Goal: Task Accomplishment & Management: Manage account settings

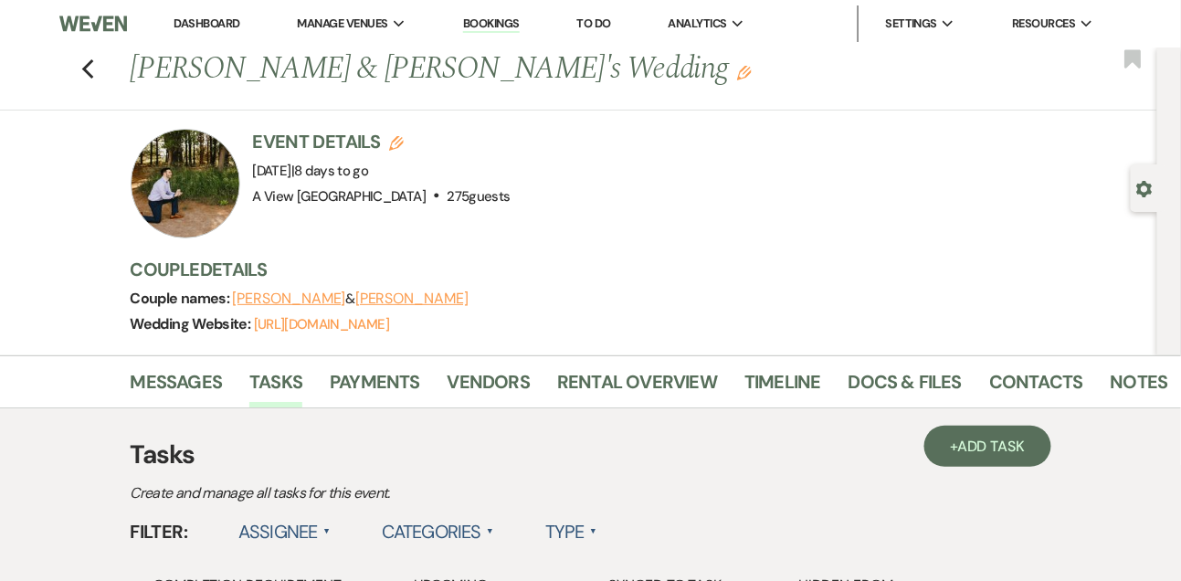
click at [220, 25] on link "Dashboard" at bounding box center [207, 24] width 66 height 16
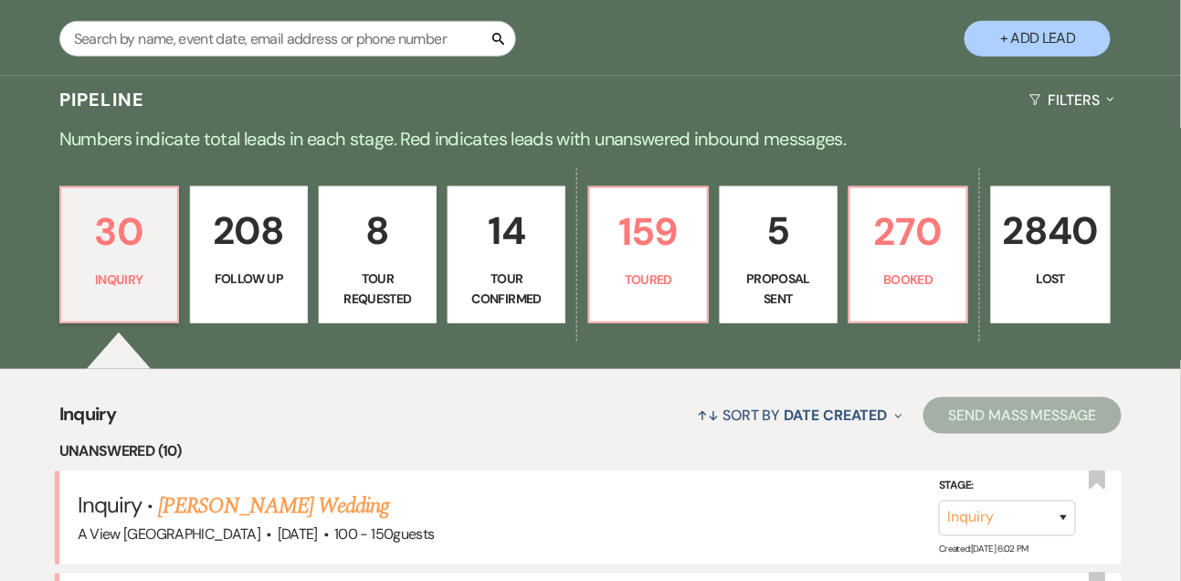
scroll to position [333, 0]
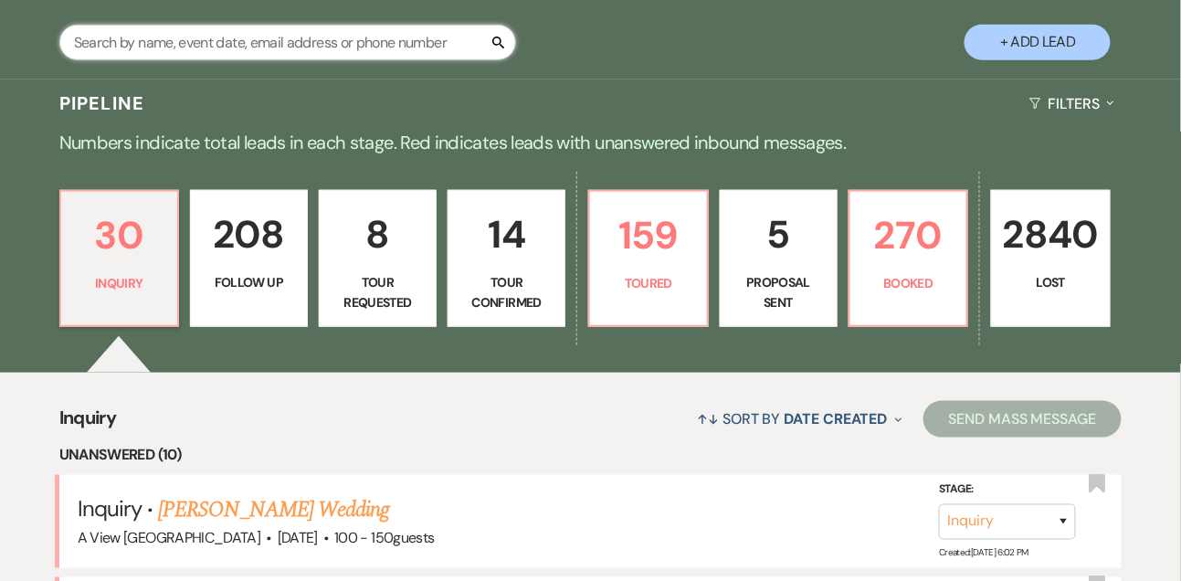
click at [190, 60] on input "text" at bounding box center [287, 43] width 457 height 36
type input "[PERSON_NAME]"
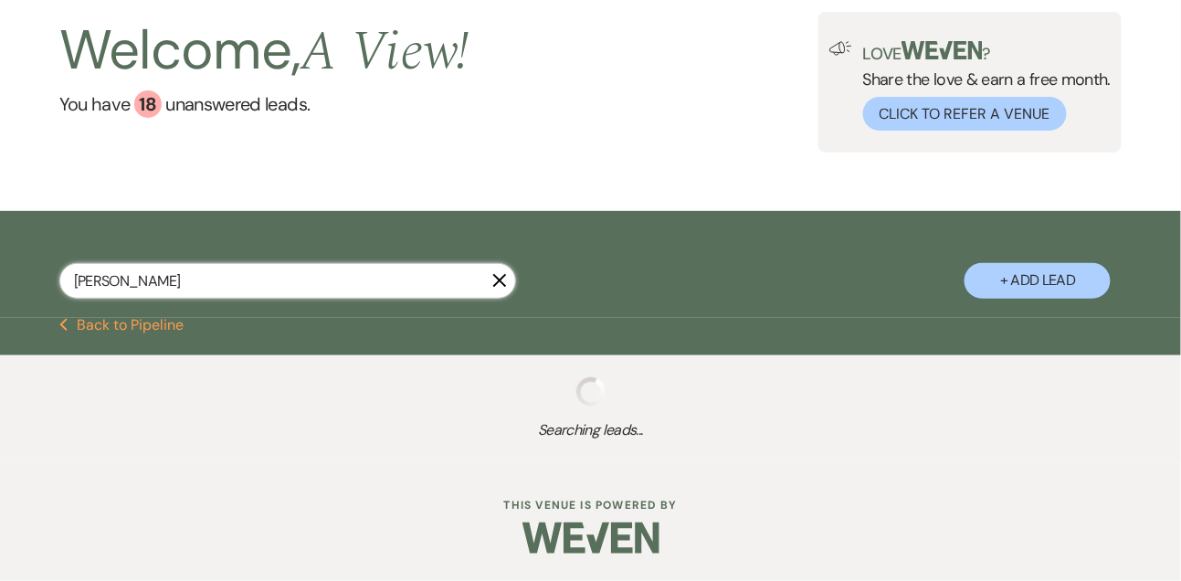
scroll to position [333, 0]
select select "9"
select select "5"
select select "8"
select select "4"
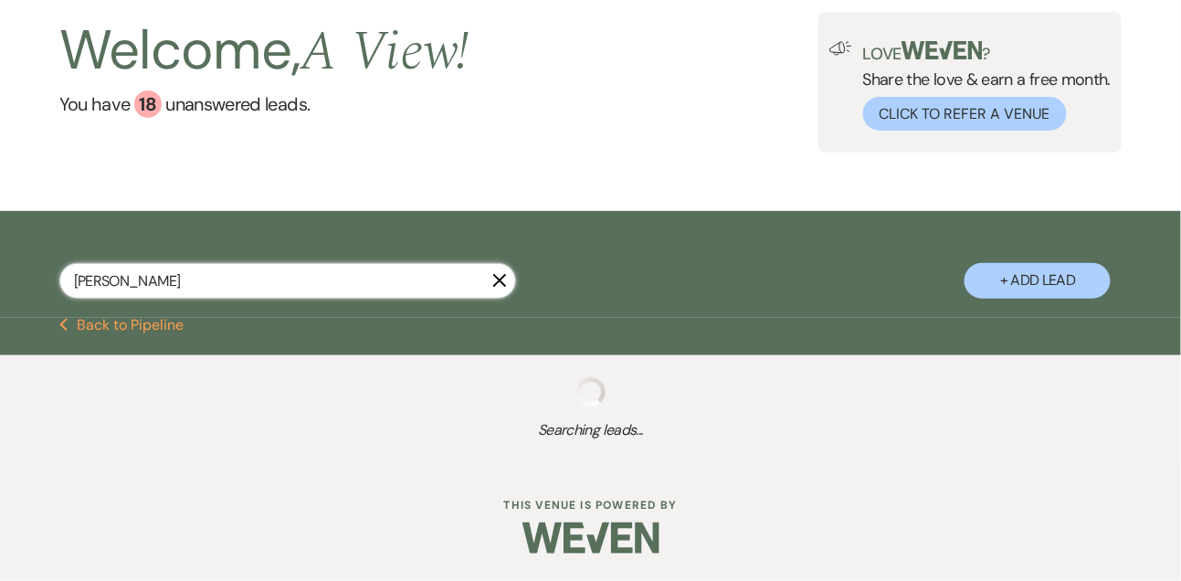
select select "8"
select select "4"
select select "9"
select select "8"
select select "6"
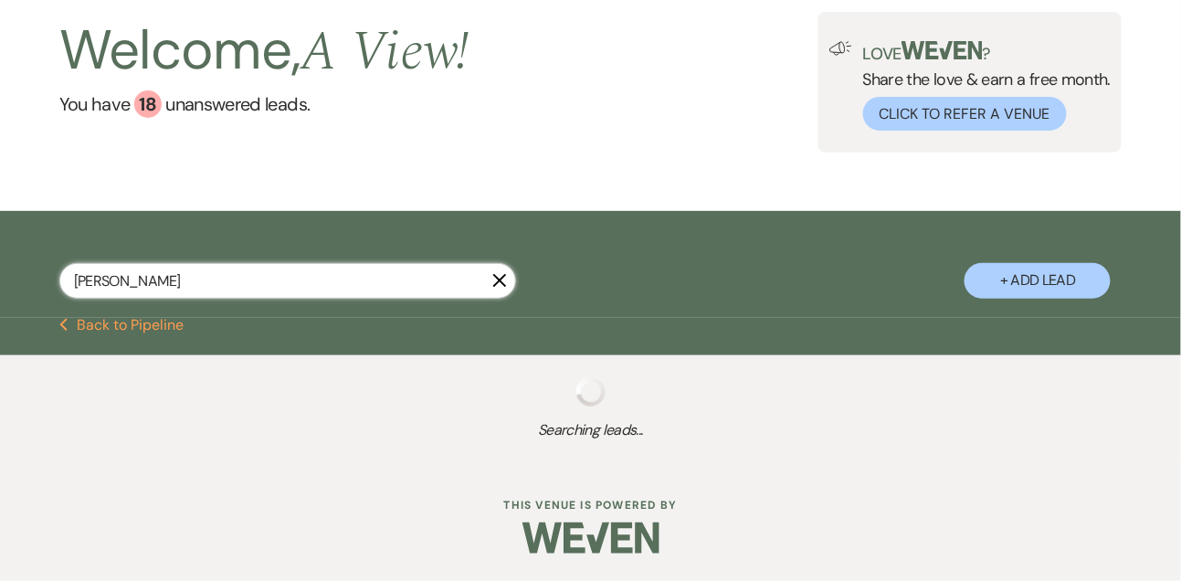
select select "8"
select select "4"
select select "8"
select select "4"
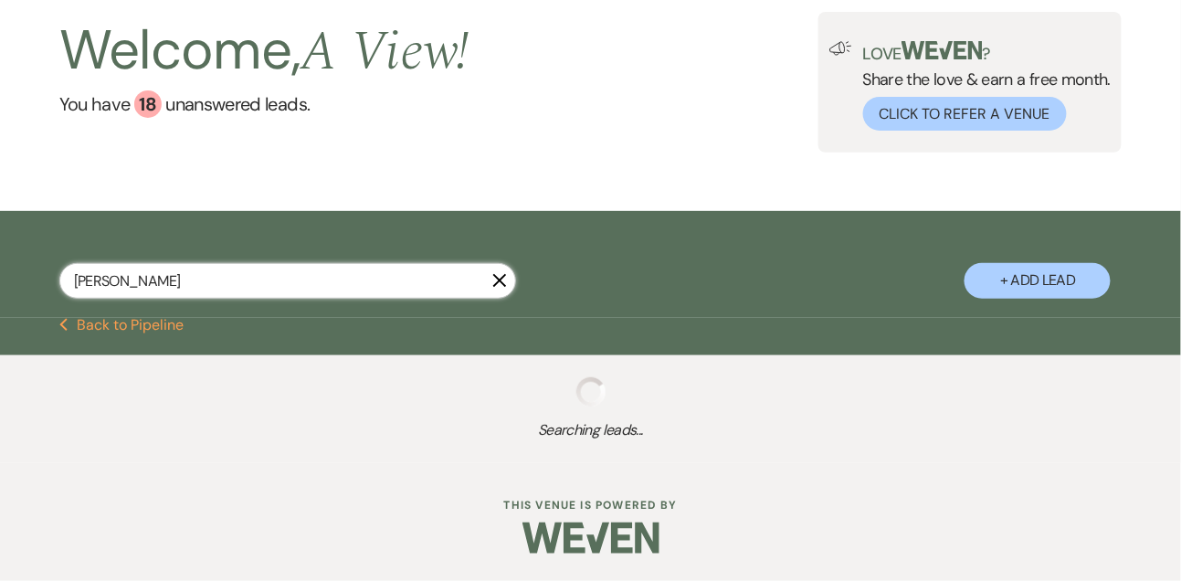
select select "8"
select select "6"
select select "8"
select select "4"
select select "8"
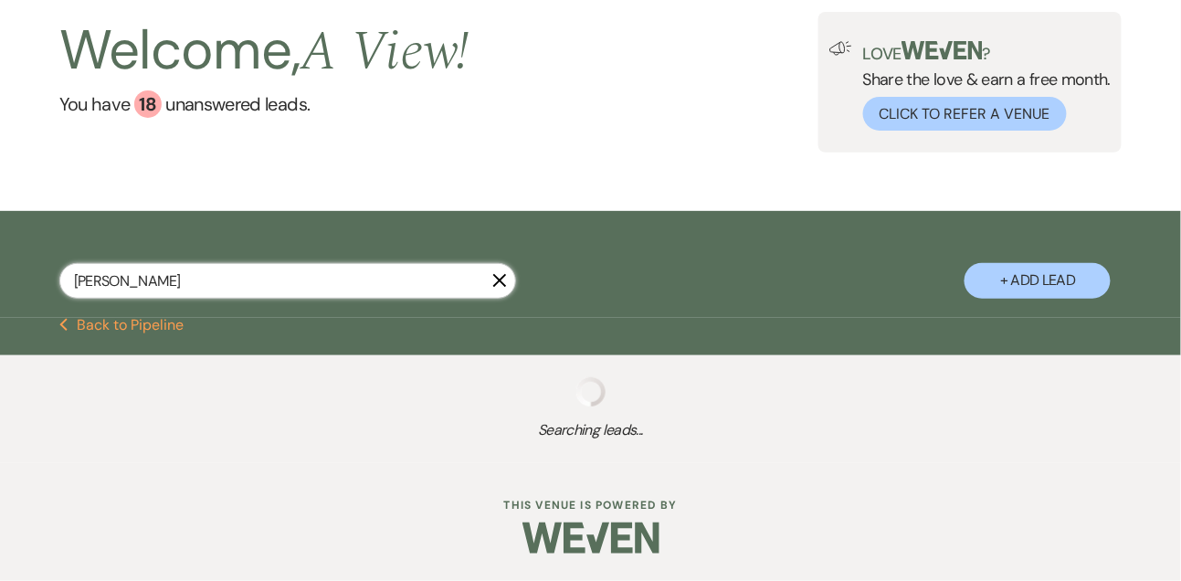
select select "6"
select select "8"
select select "5"
select select "8"
select select "4"
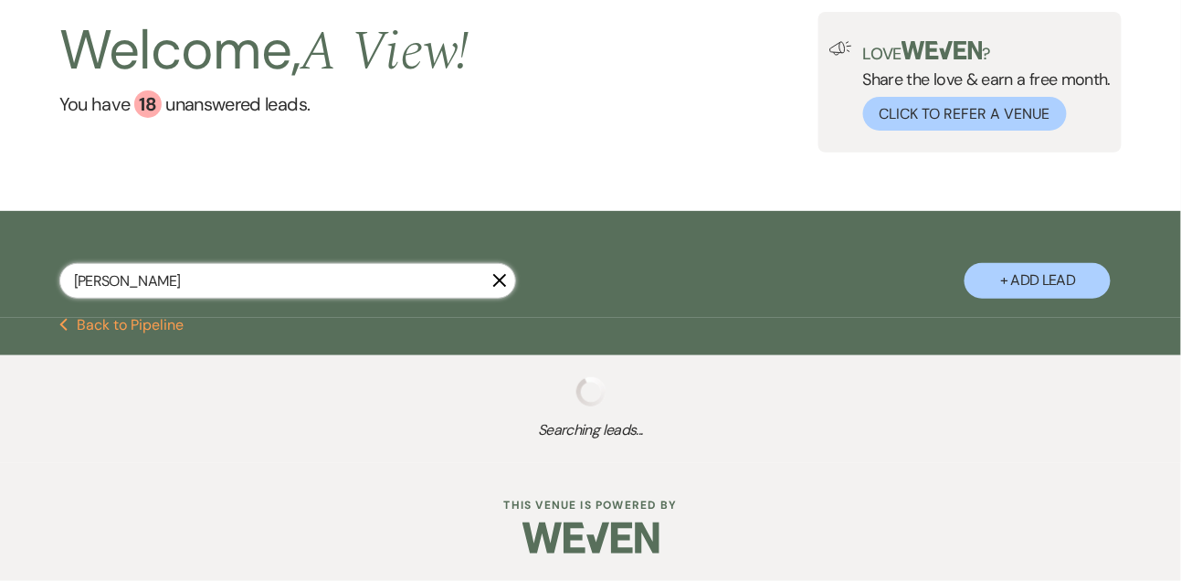
select select "8"
select select "4"
select select "8"
select select "5"
select select "8"
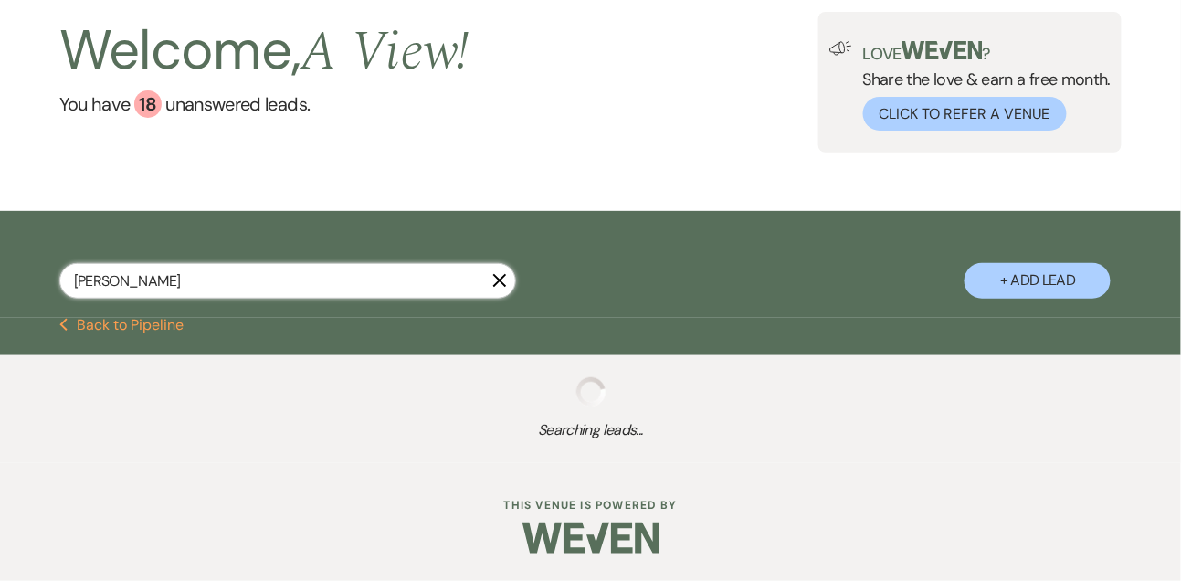
select select "6"
select select "5"
select select "8"
select select "5"
select select "8"
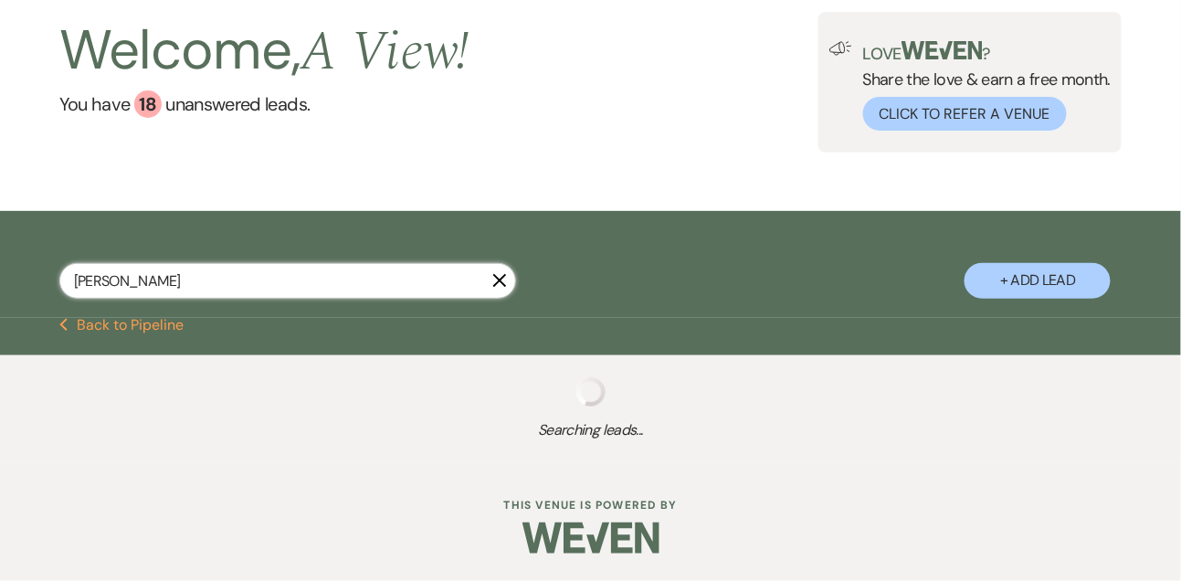
select select "4"
select select "8"
select select "5"
select select "8"
select select "5"
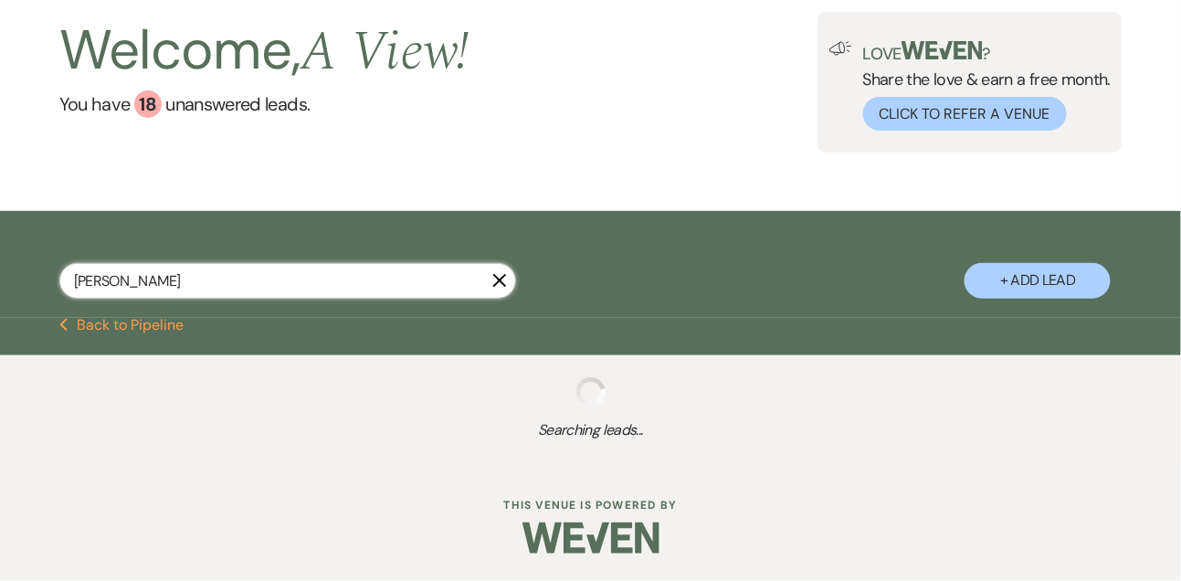
select select "8"
select select "5"
select select "8"
select select "5"
select select "8"
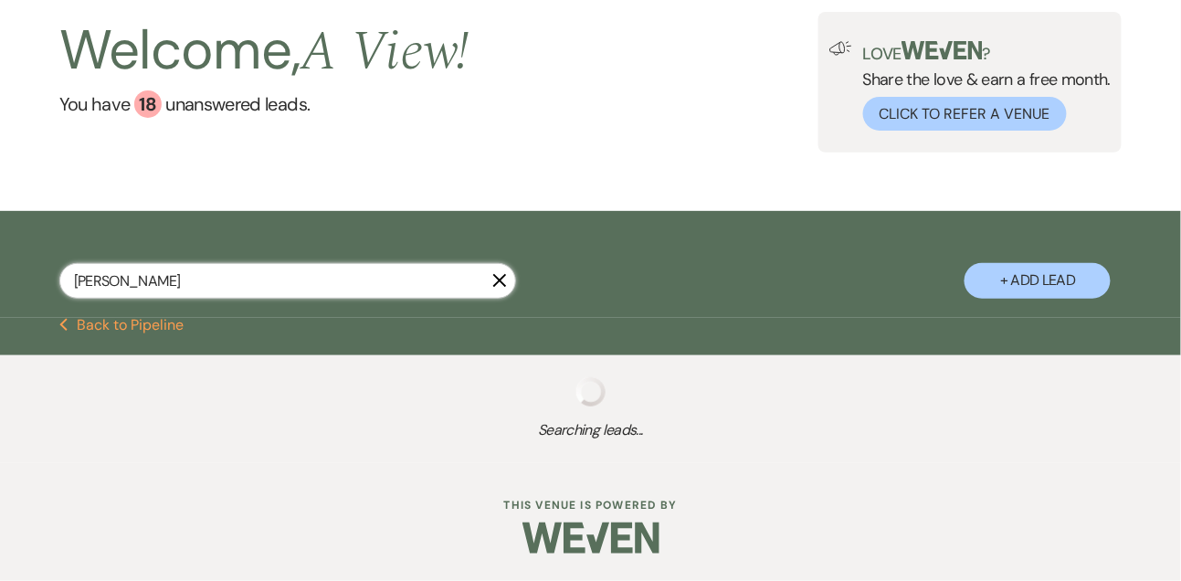
select select "4"
select select "8"
select select "5"
select select "8"
select select "4"
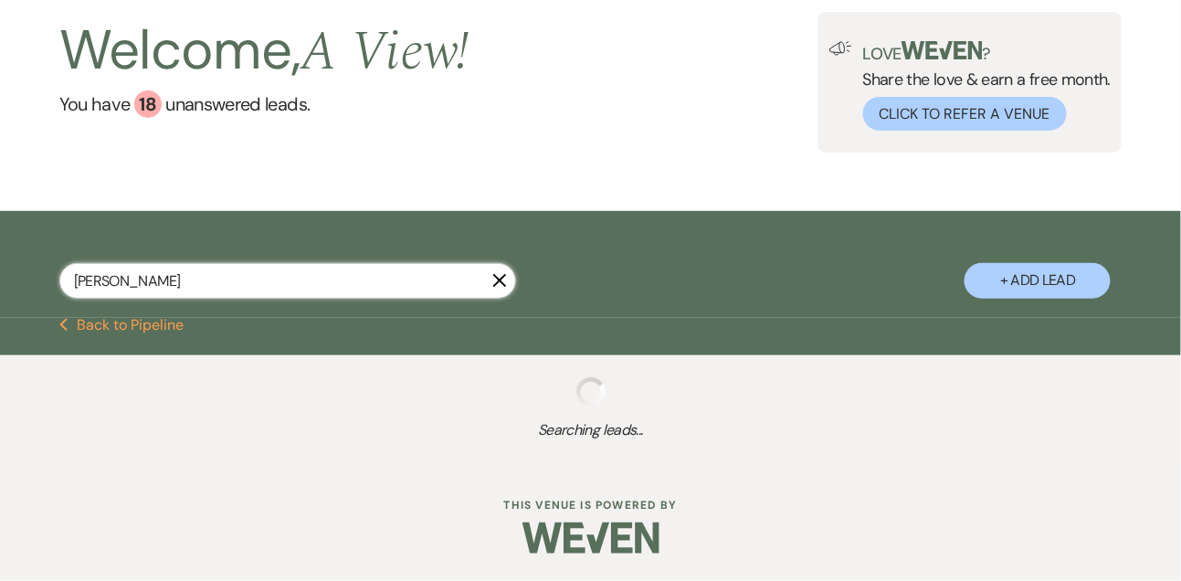
select select "8"
select select "5"
select select "8"
select select "4"
select select "8"
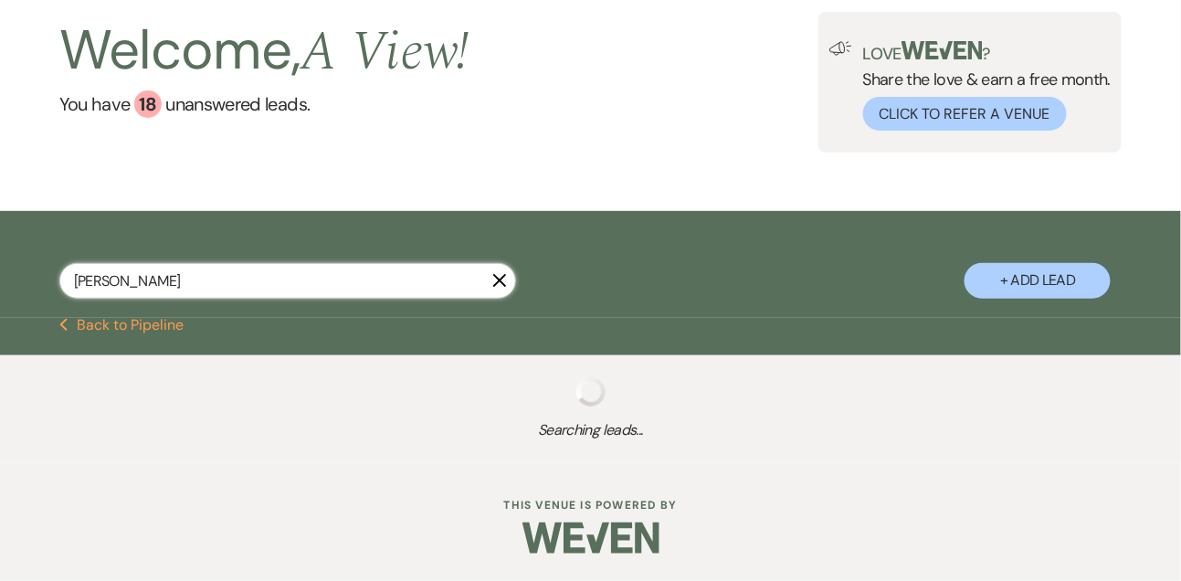
select select "4"
select select "8"
select select "4"
select select "8"
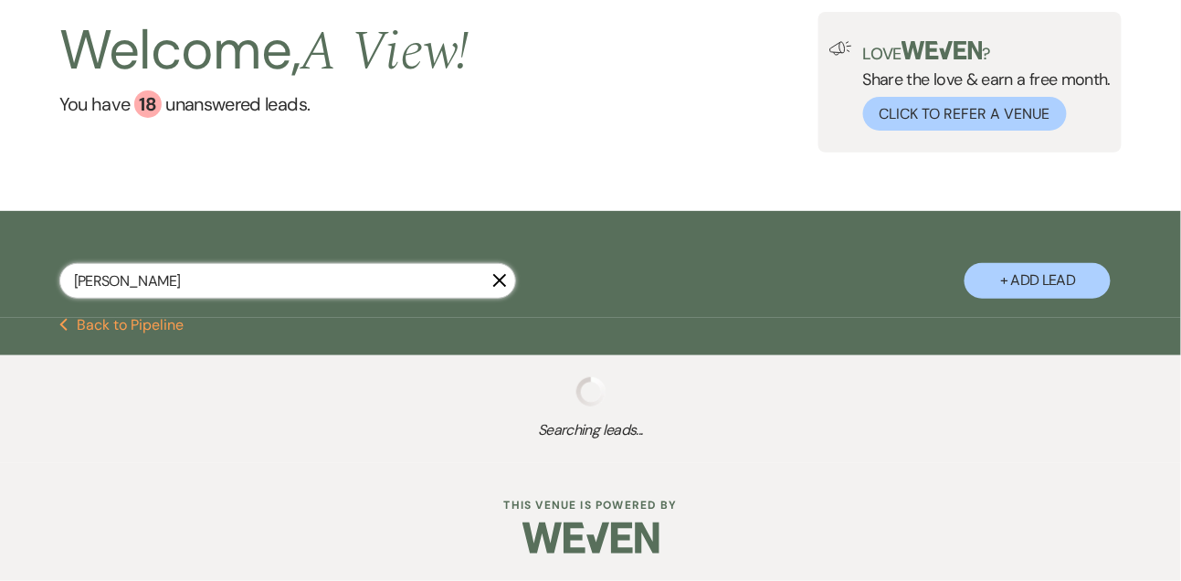
select select "4"
select select "8"
select select "5"
select select "8"
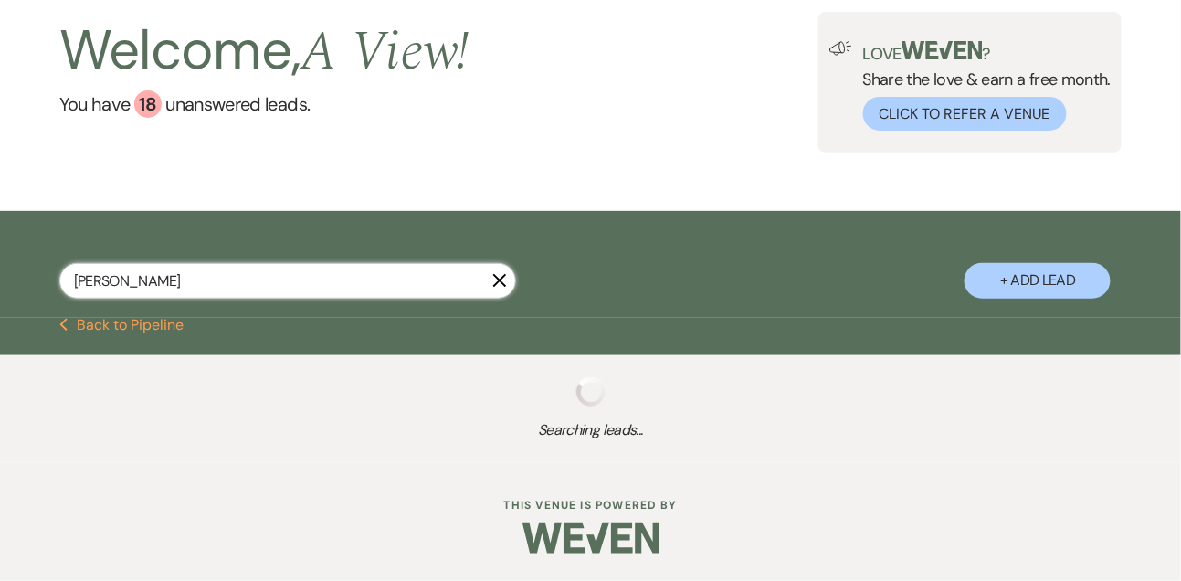
select select "5"
select select "8"
select select "4"
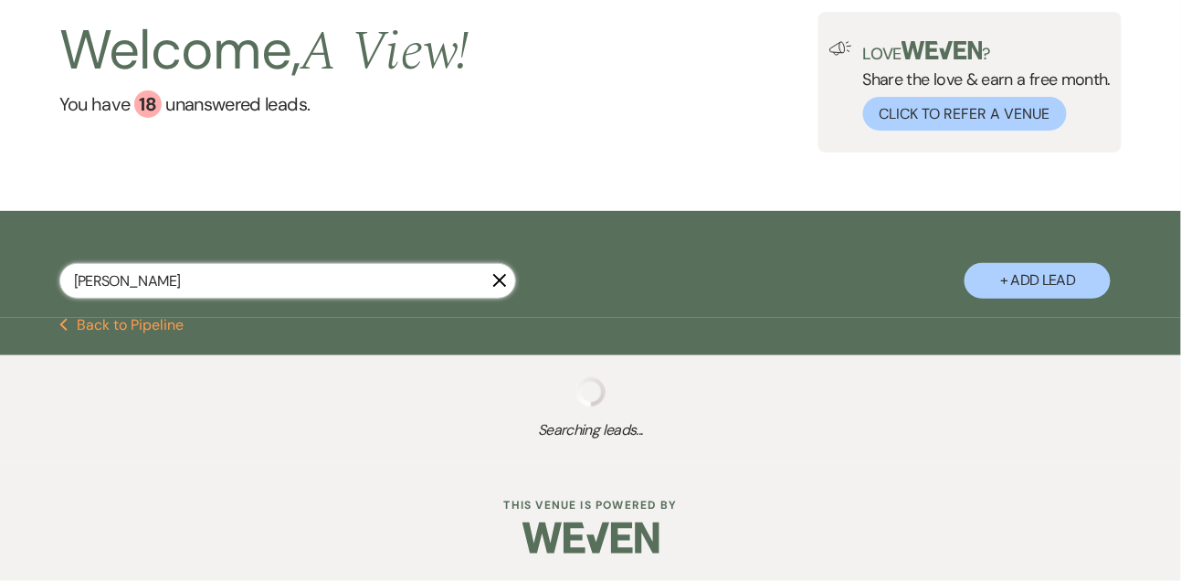
select select "5"
select select "8"
select select "6"
select select "8"
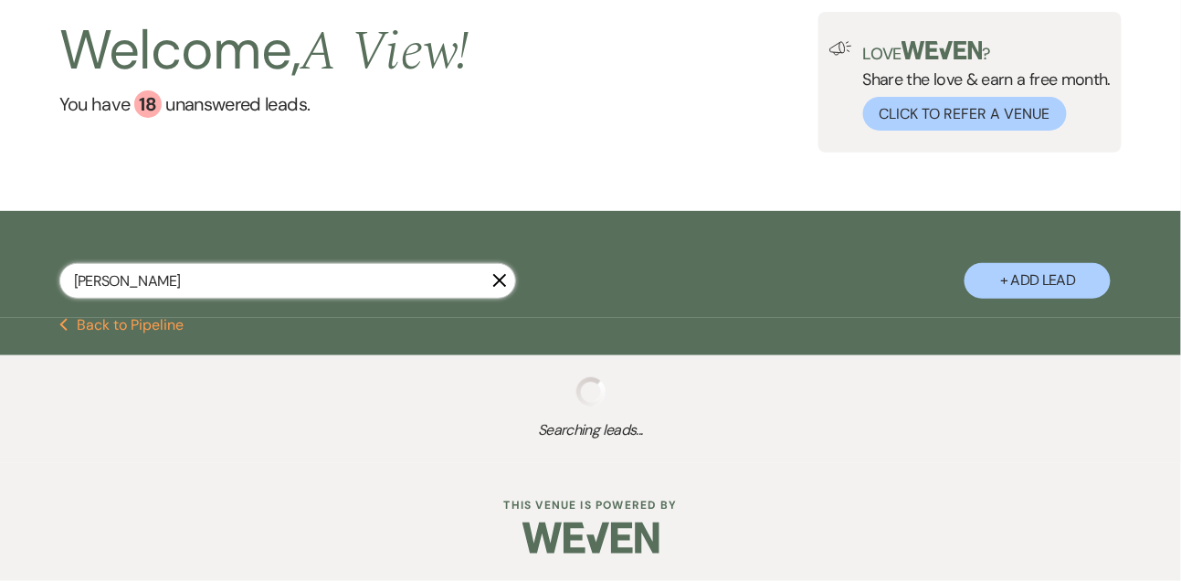
select select "4"
select select "8"
select select "4"
select select "8"
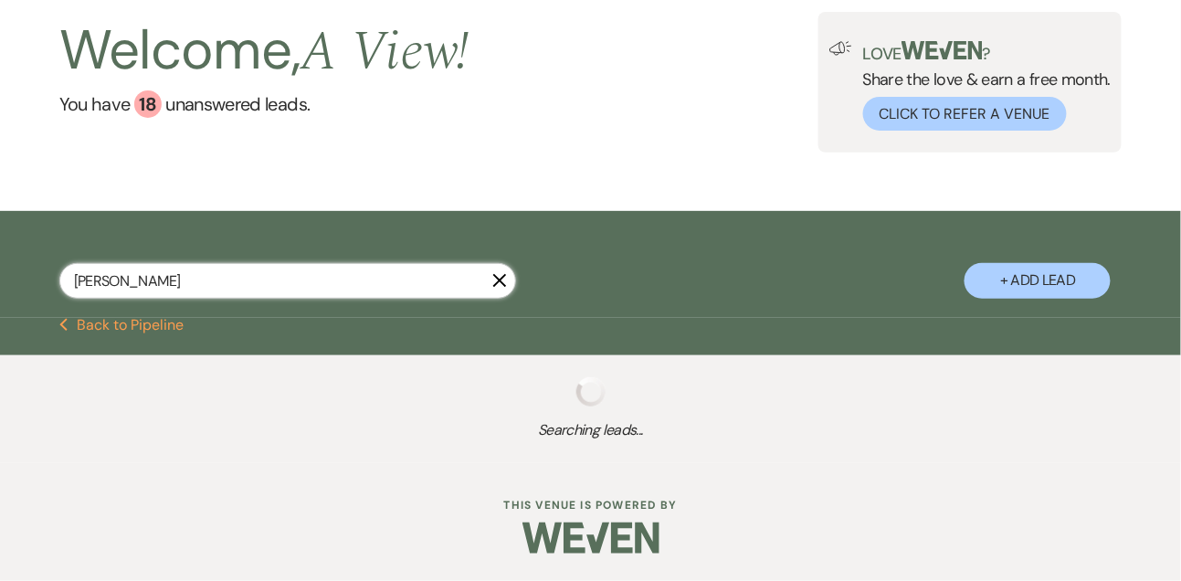
select select "4"
select select "8"
select select "4"
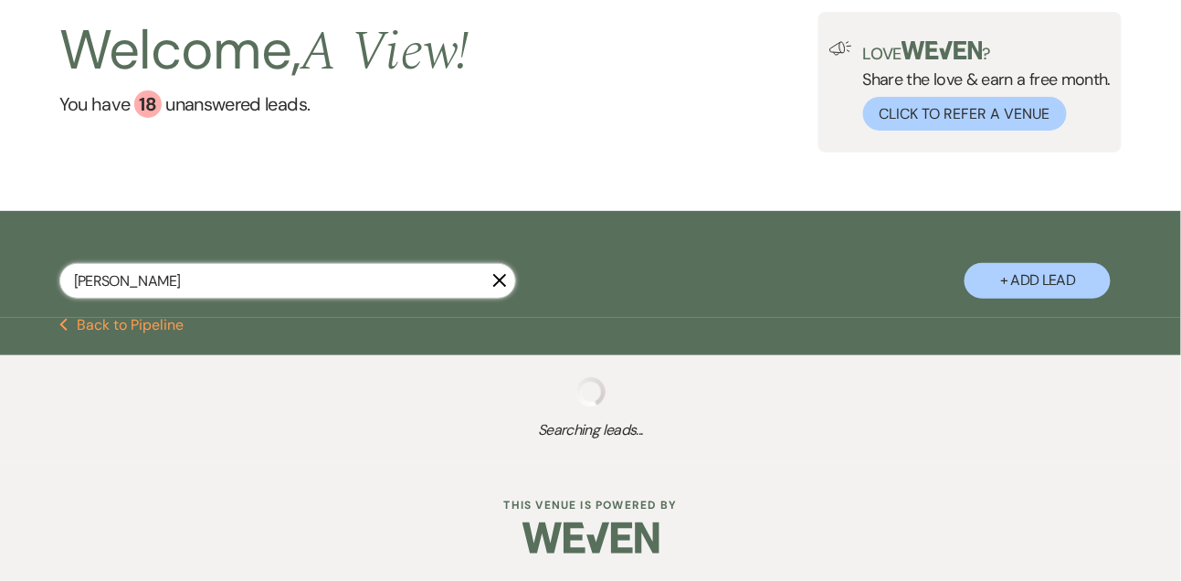
select select "8"
select select "4"
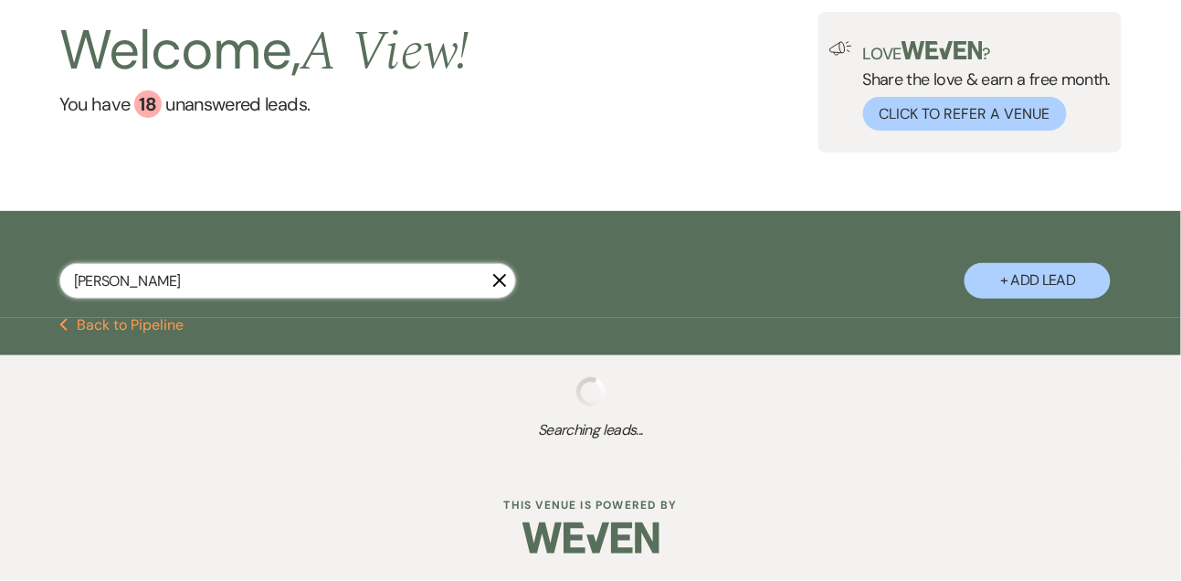
select select "8"
select select "4"
select select "8"
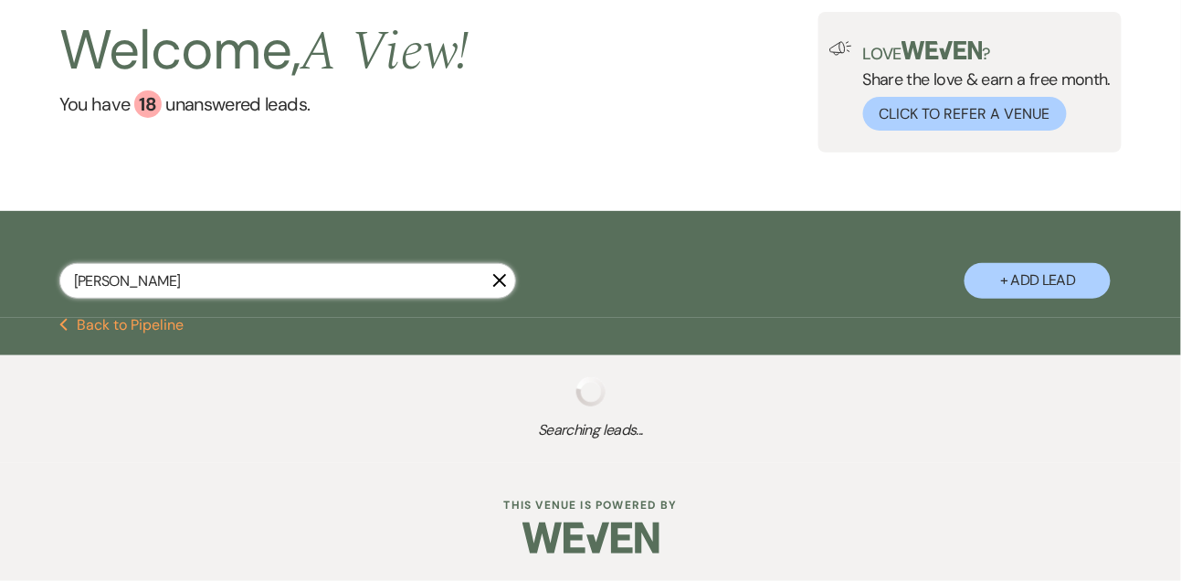
select select "7"
select select "8"
select select "4"
select select "8"
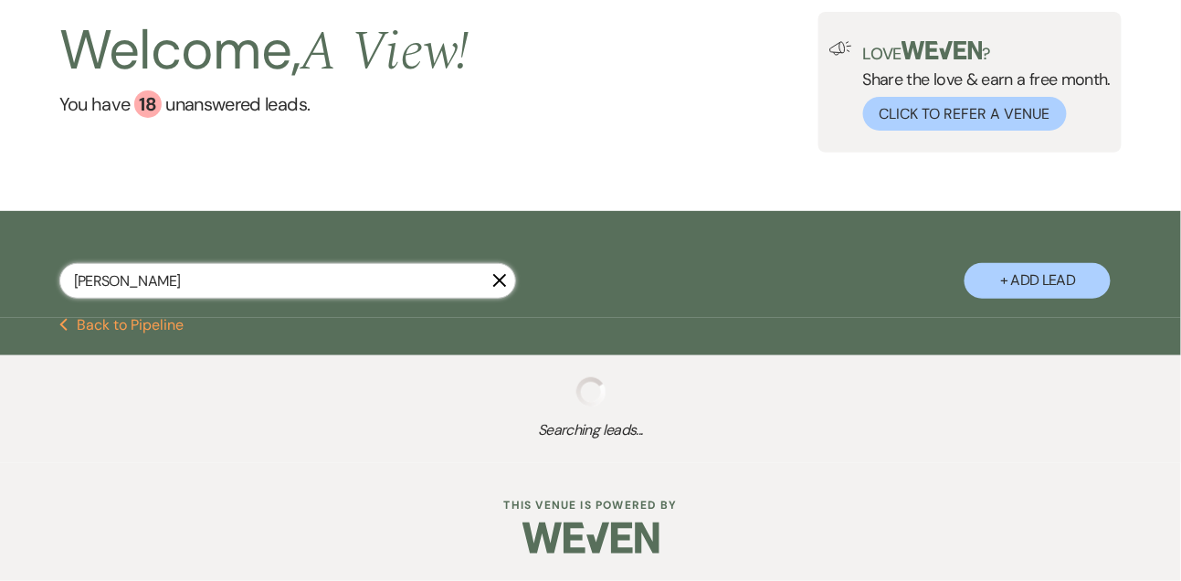
select select "8"
select select "4"
select select "8"
select select "4"
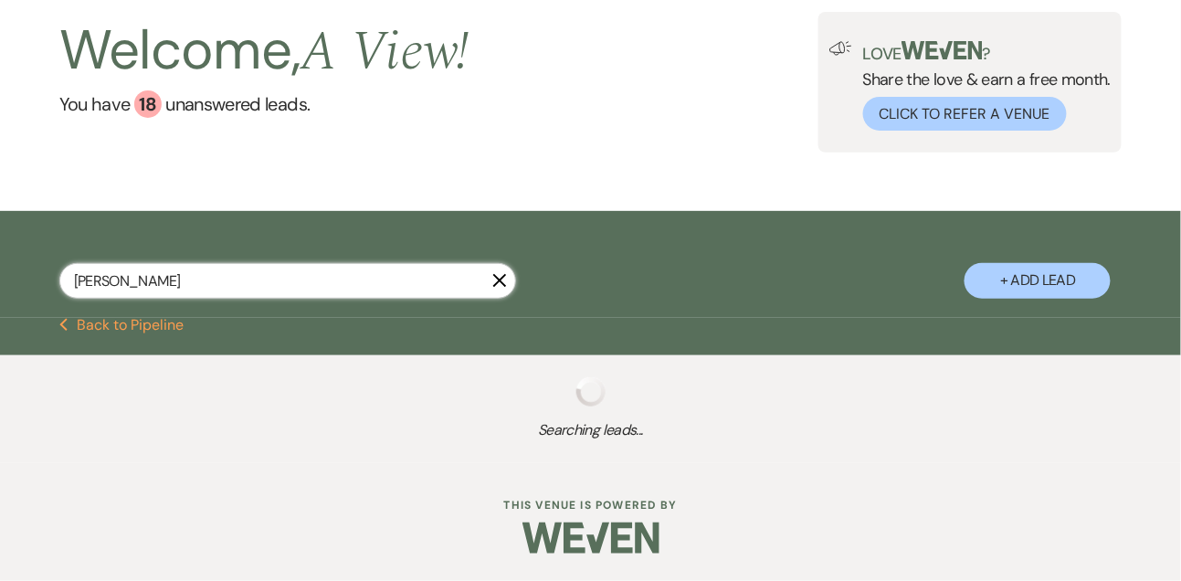
select select "8"
select select "4"
select select "8"
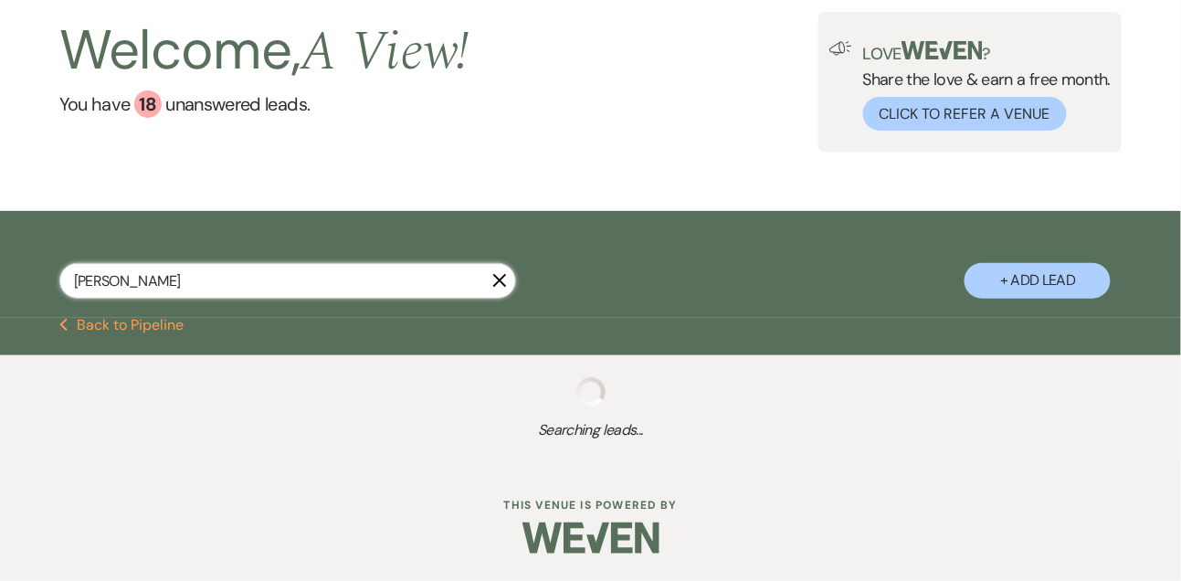
select select "8"
select select "4"
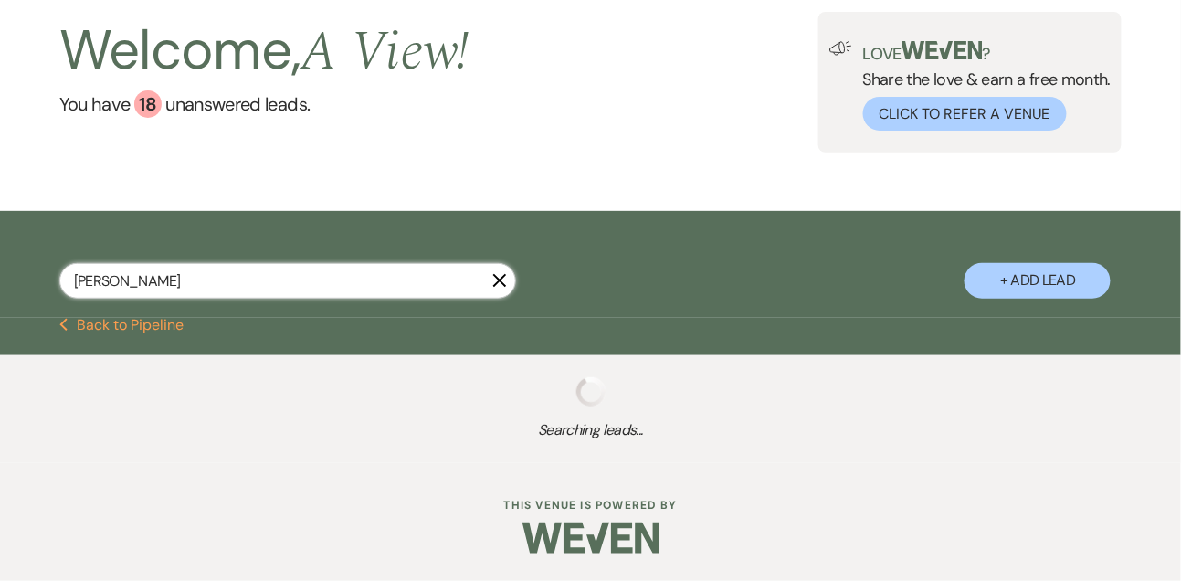
select select "8"
select select "4"
select select "8"
select select "4"
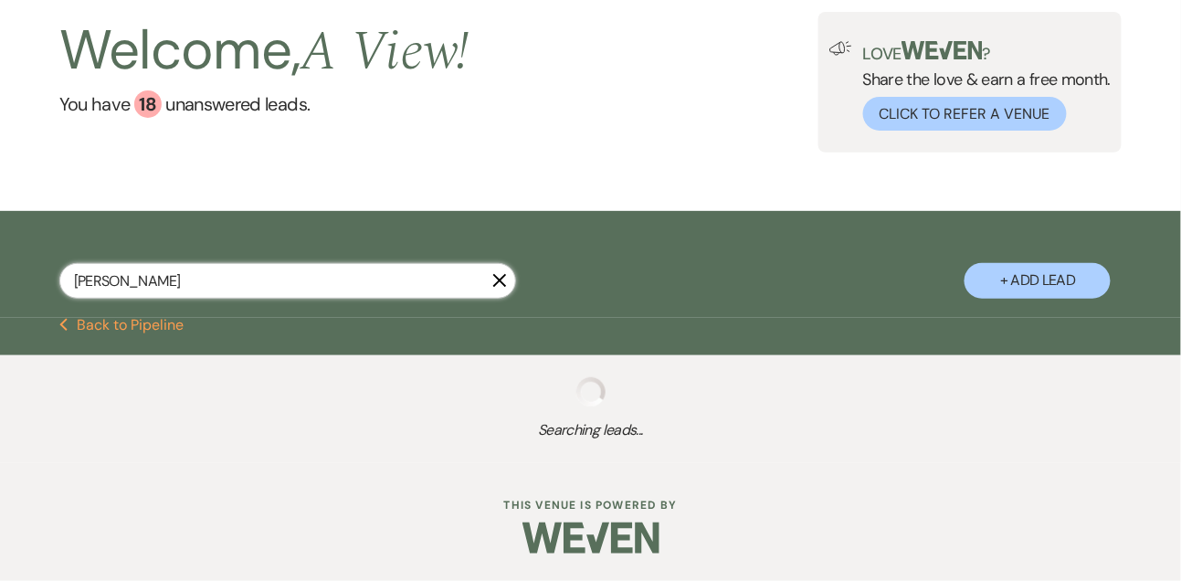
select select "8"
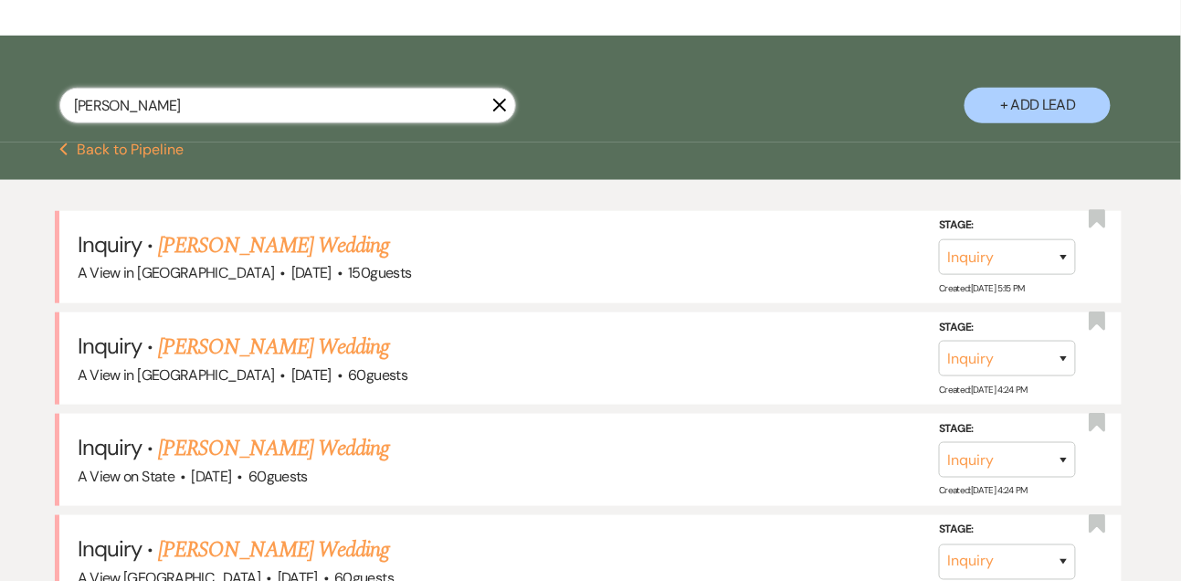
scroll to position [302, 0]
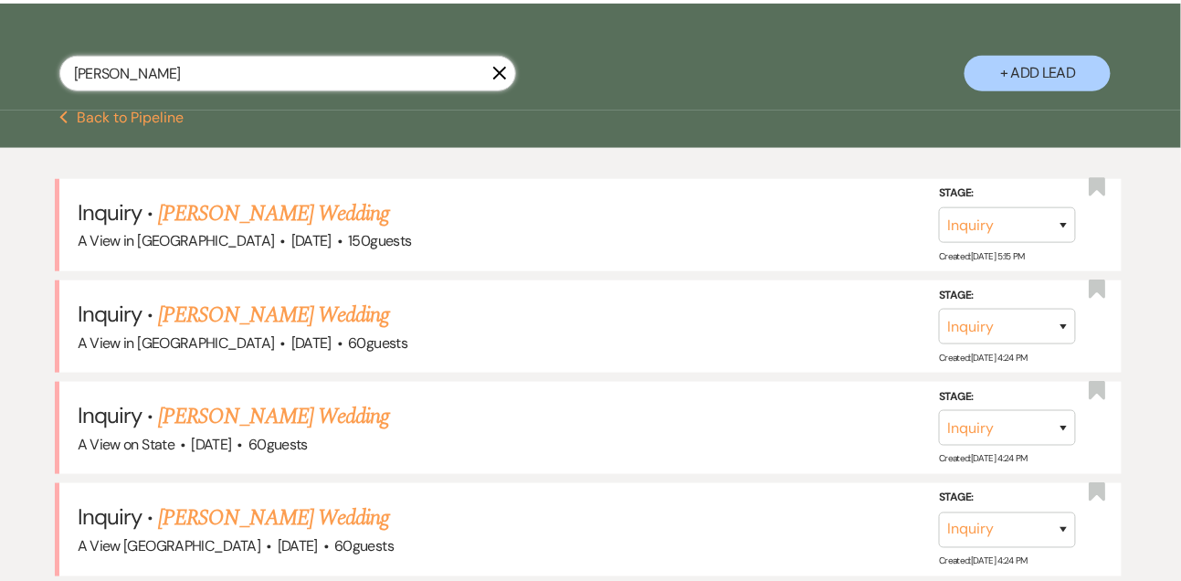
type input "[PERSON_NAME]"
click at [129, 125] on button "Previous Back to Pipeline" at bounding box center [121, 118] width 125 height 15
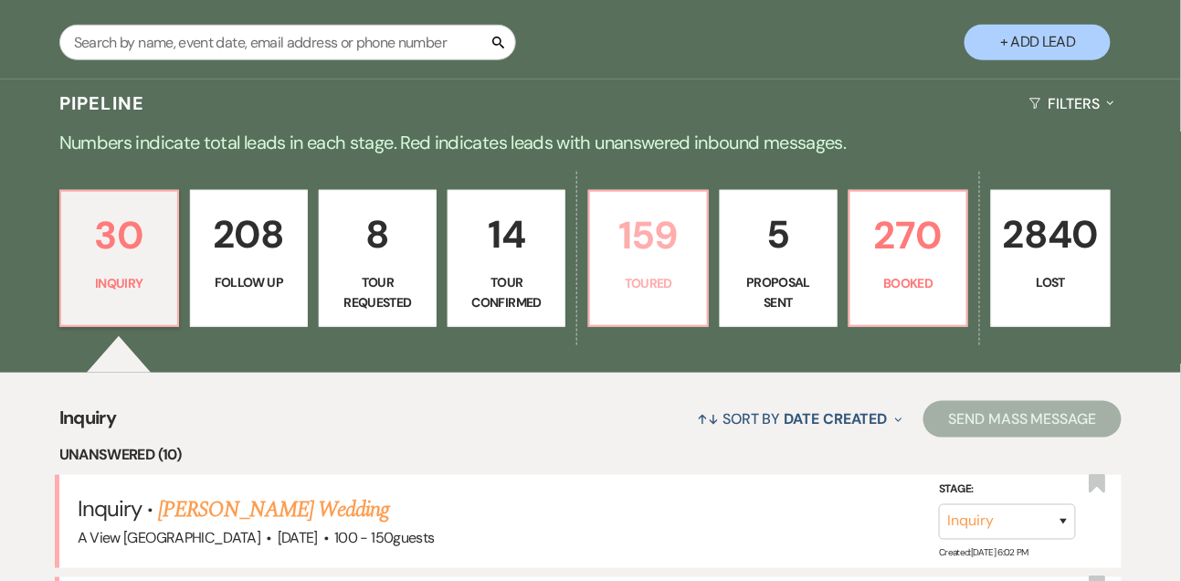
click at [665, 249] on p "159" at bounding box center [648, 235] width 94 height 61
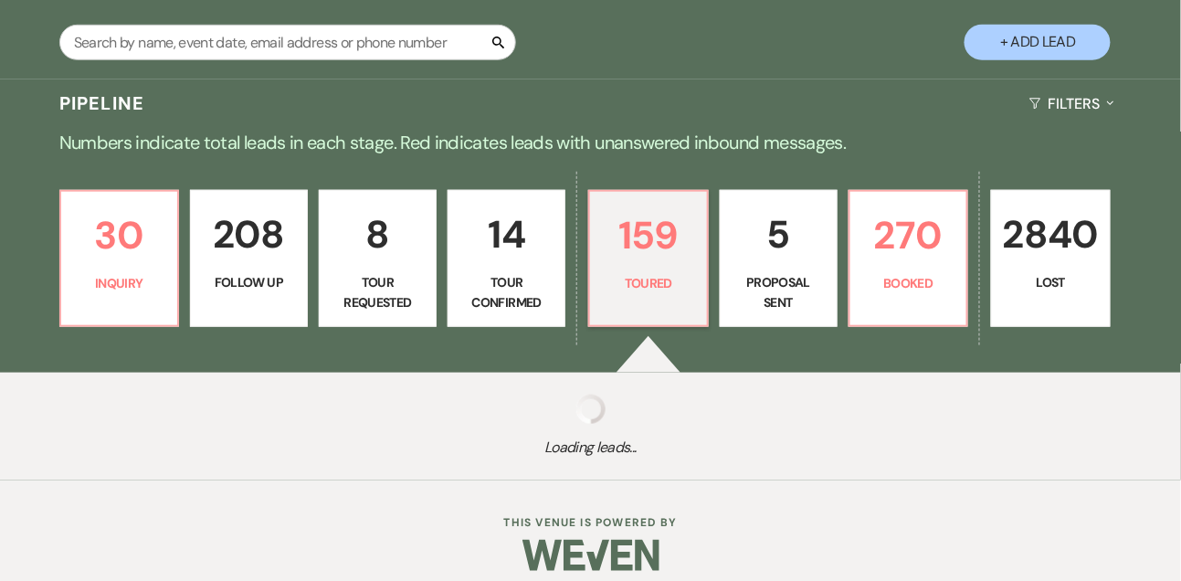
select select "5"
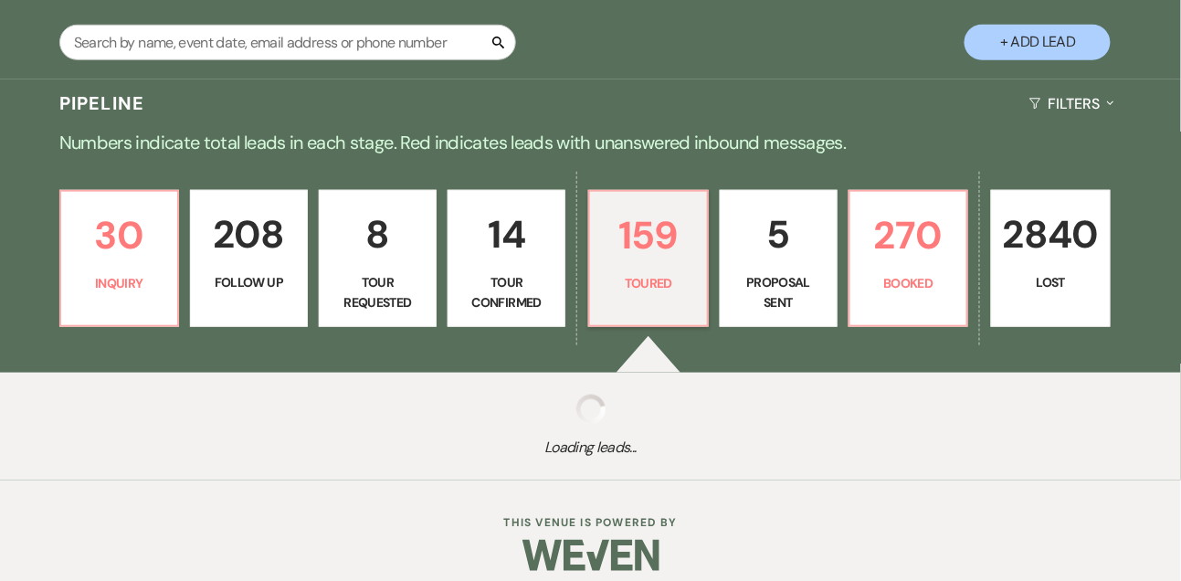
select select "5"
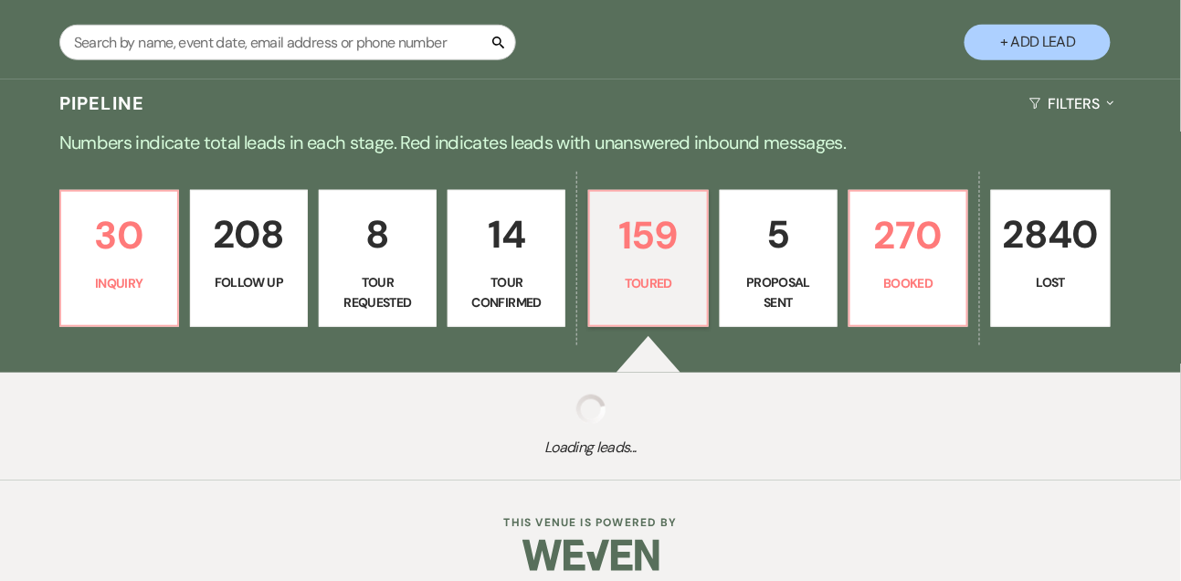
select select "5"
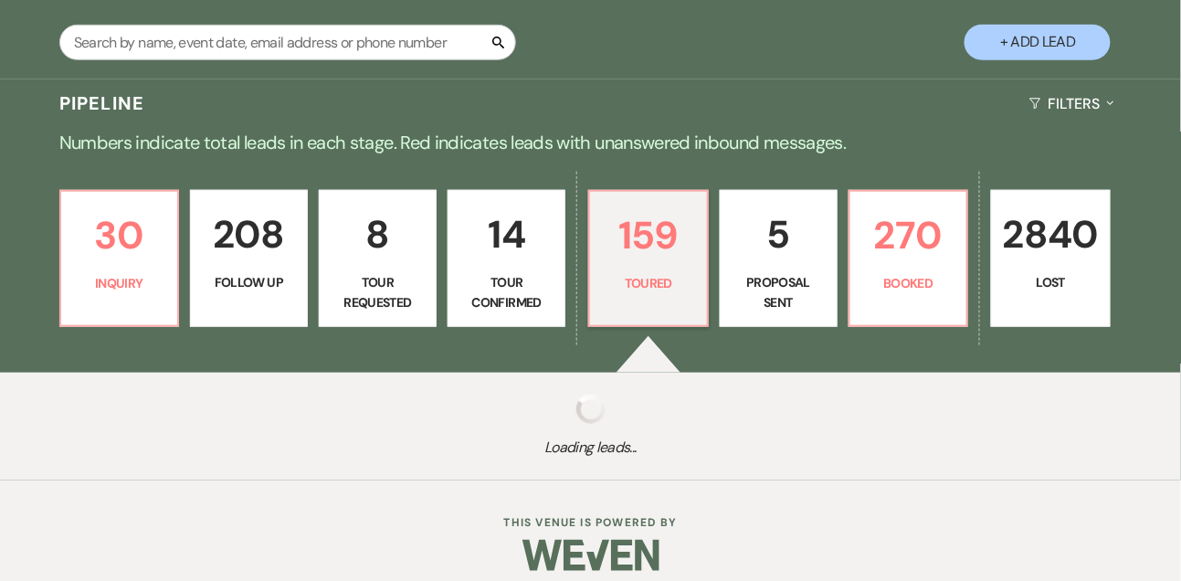
select select "5"
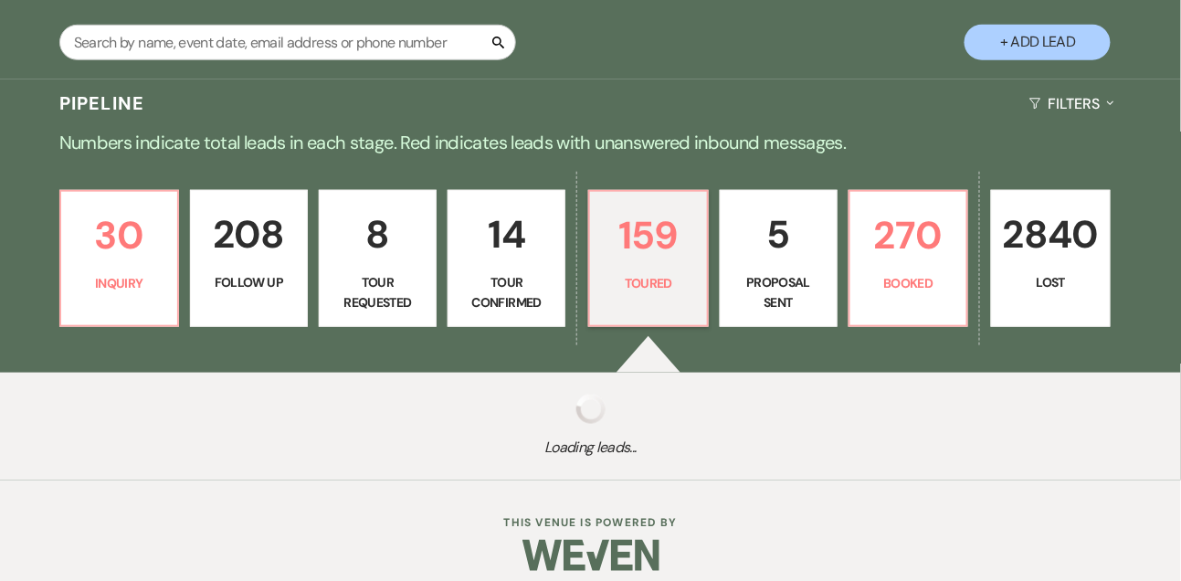
select select "5"
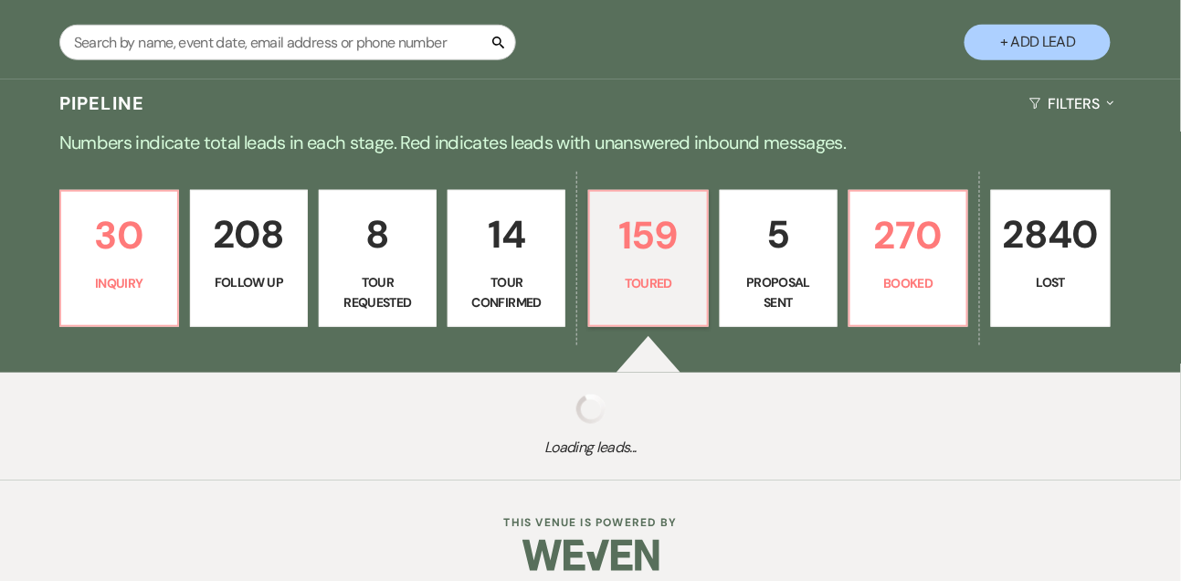
select select "5"
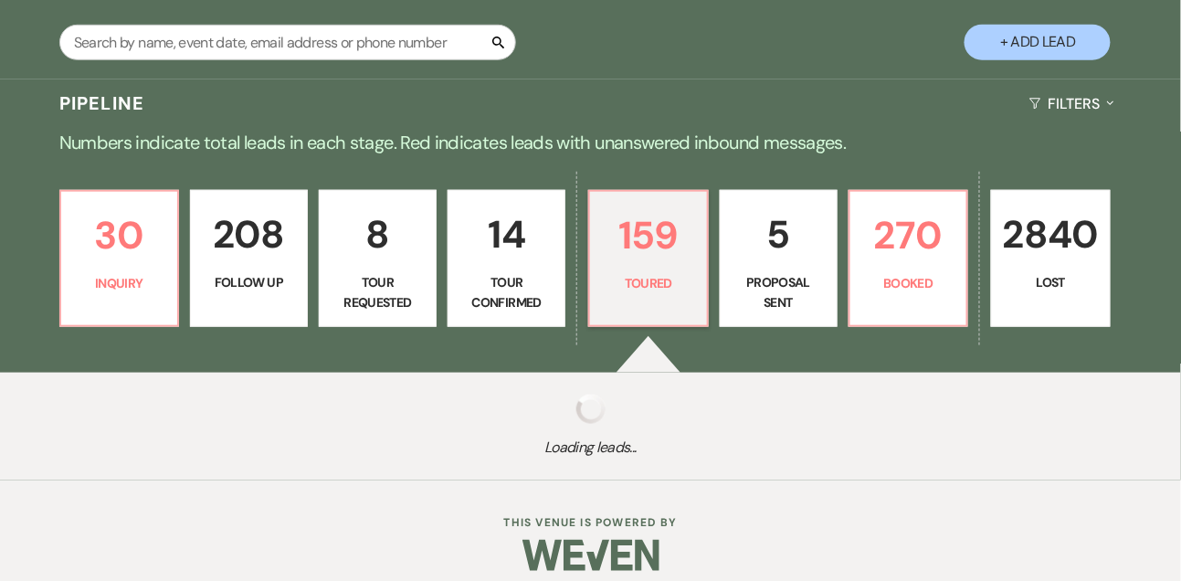
select select "5"
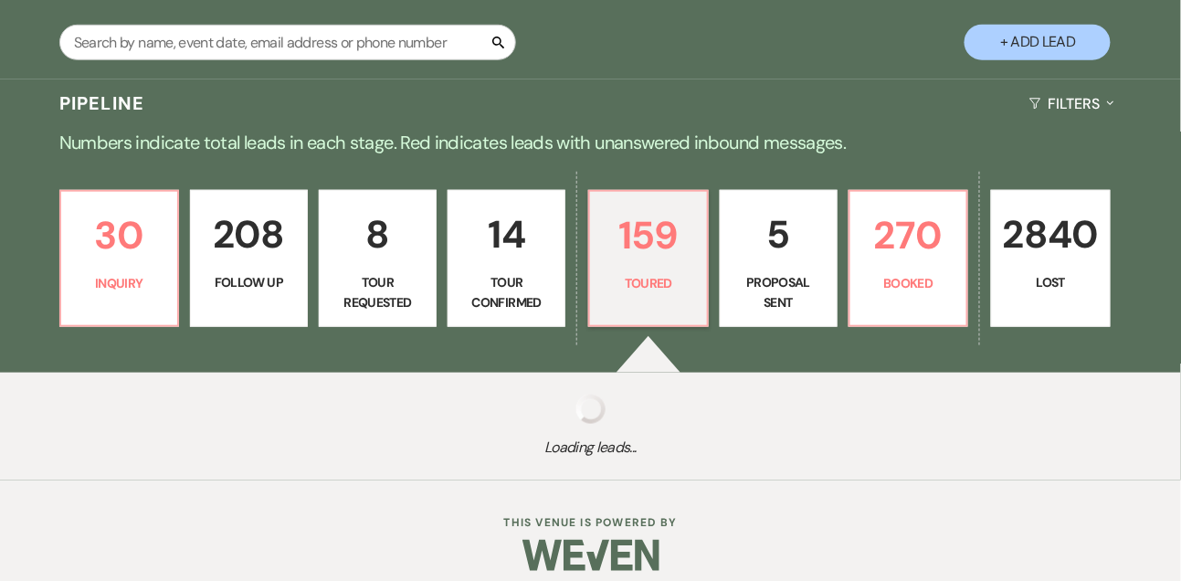
select select "5"
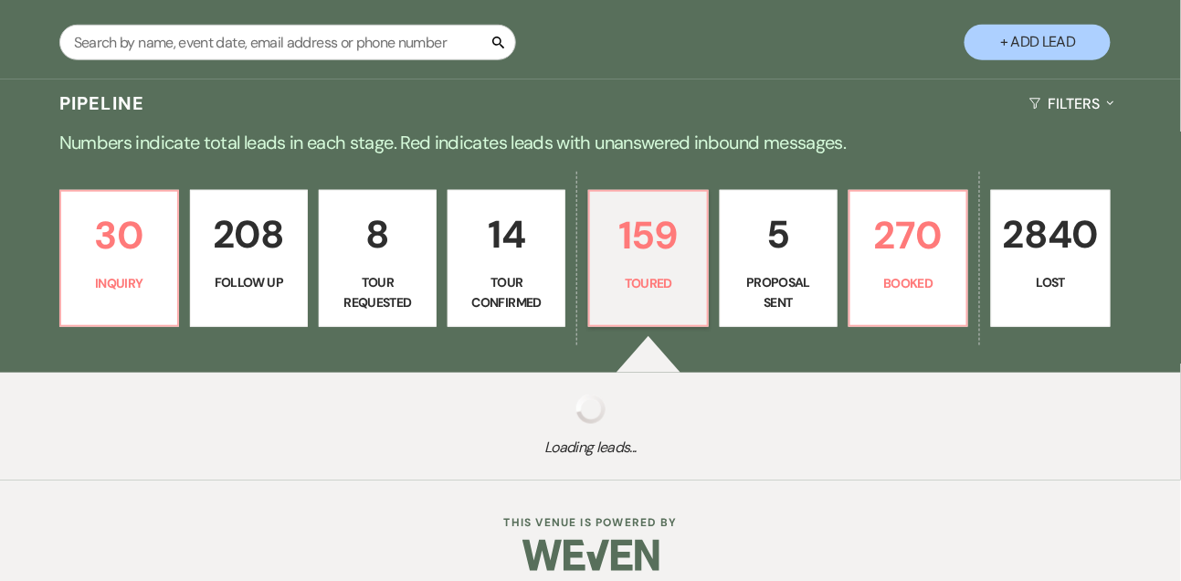
select select "5"
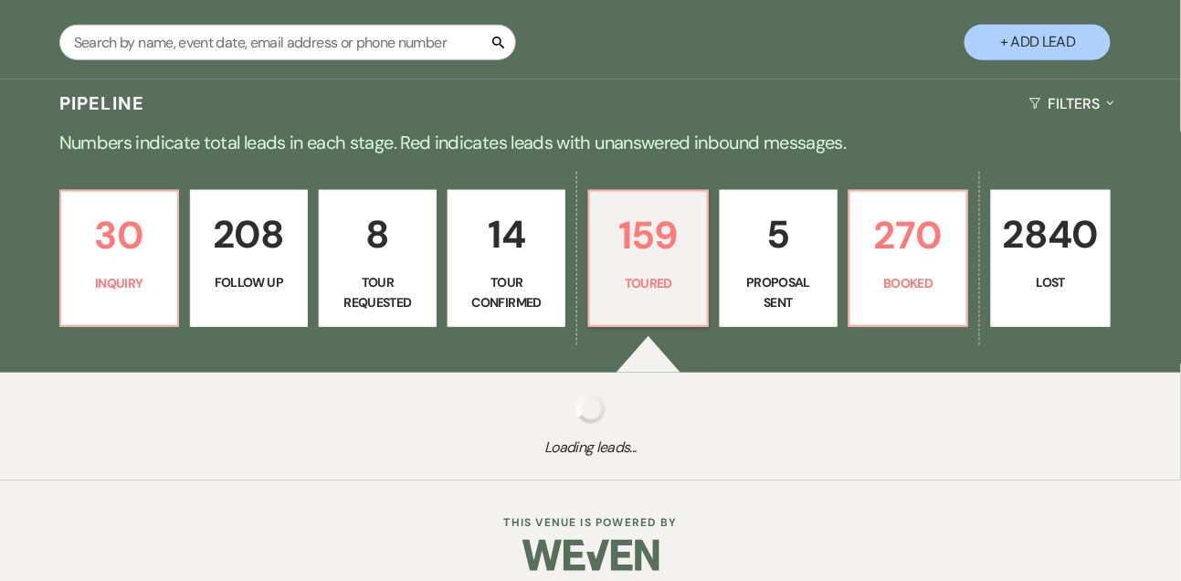
select select "5"
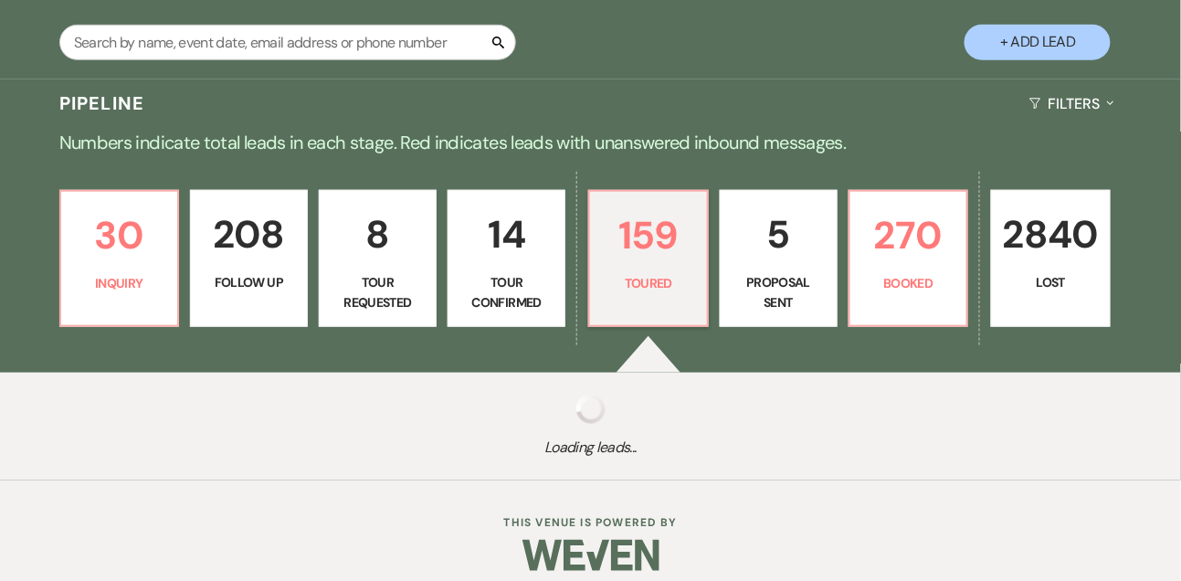
select select "5"
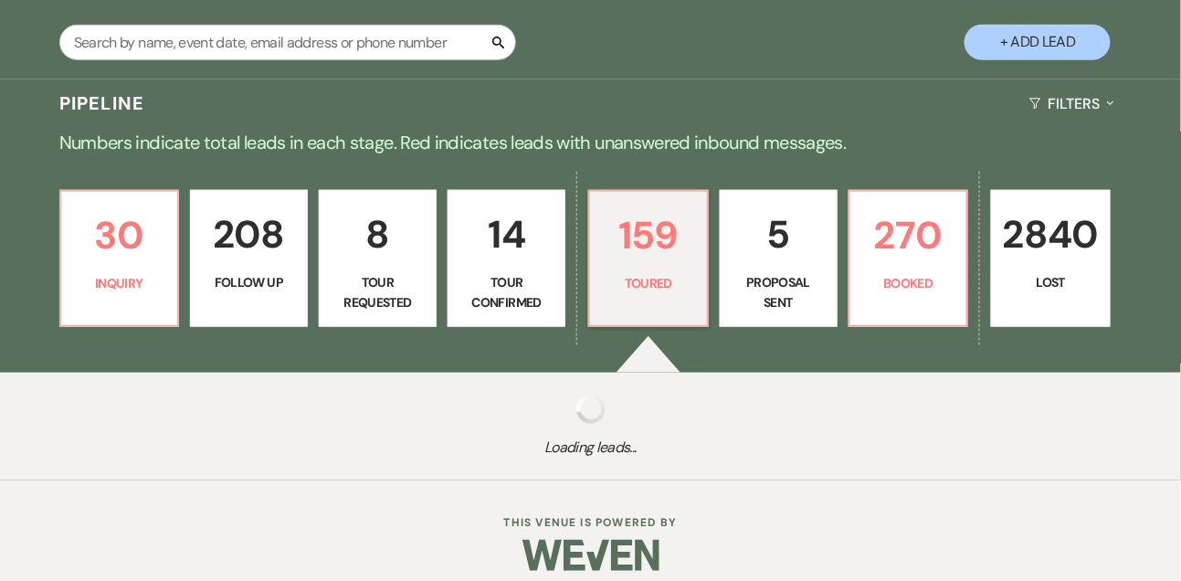
select select "5"
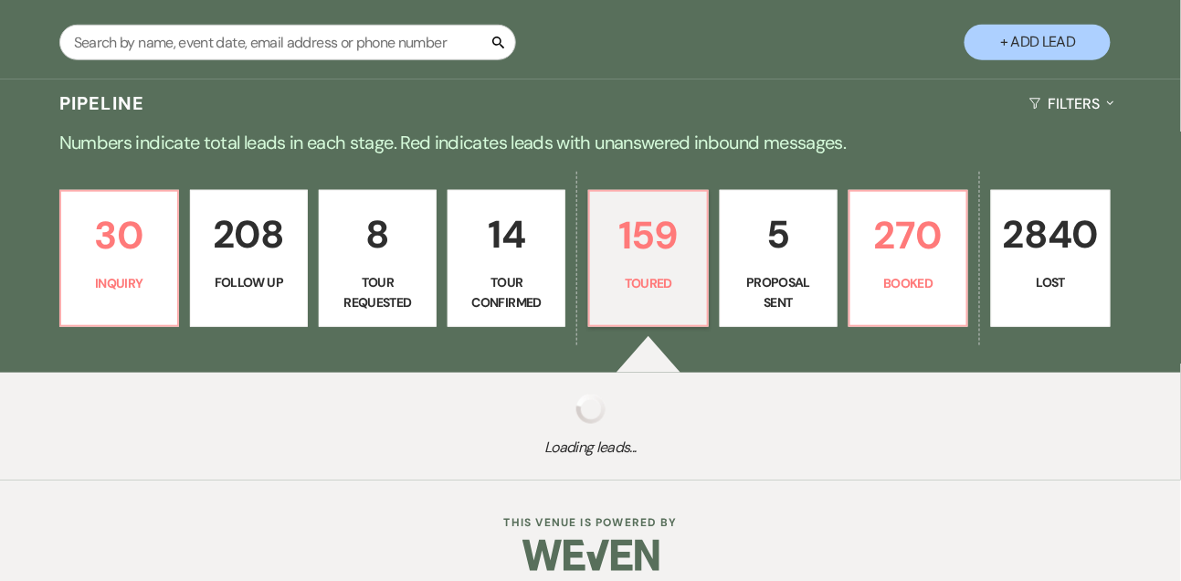
select select "5"
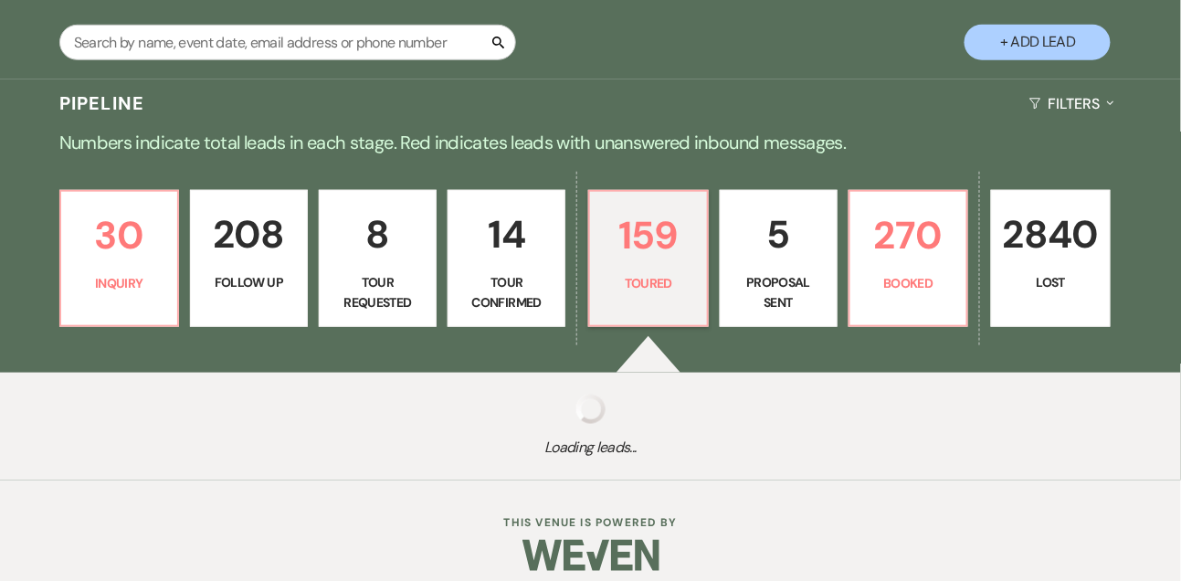
select select "5"
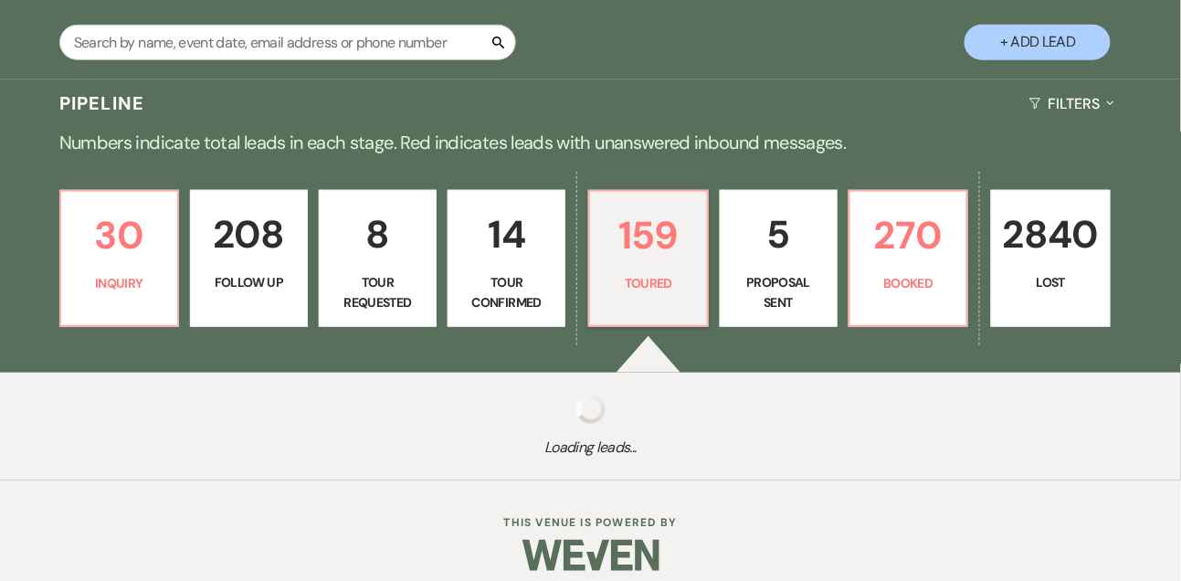
select select "5"
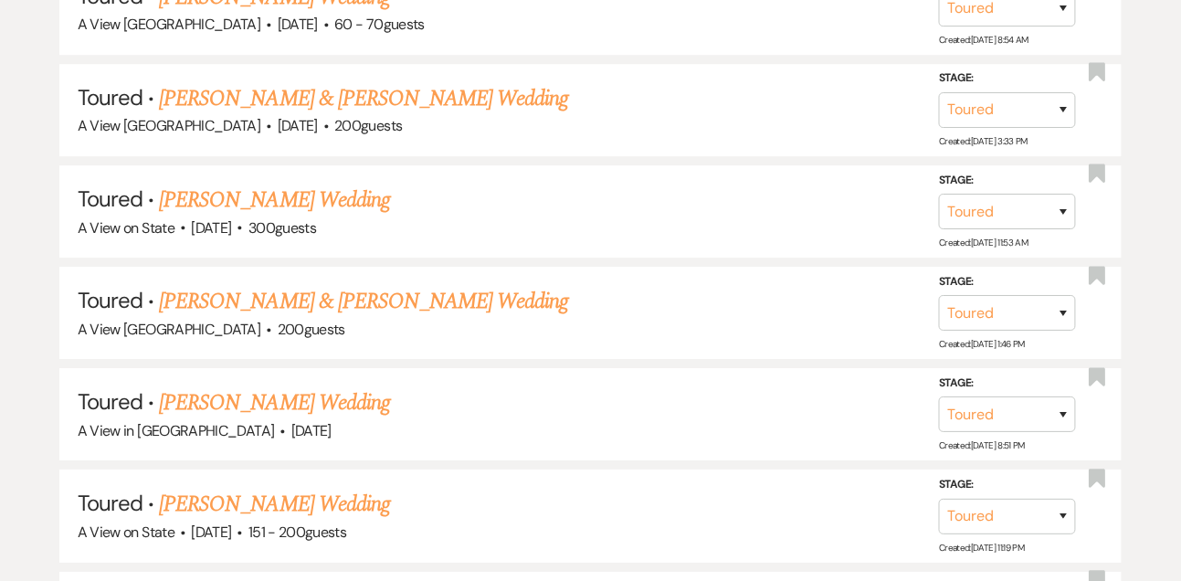
scroll to position [1490, 0]
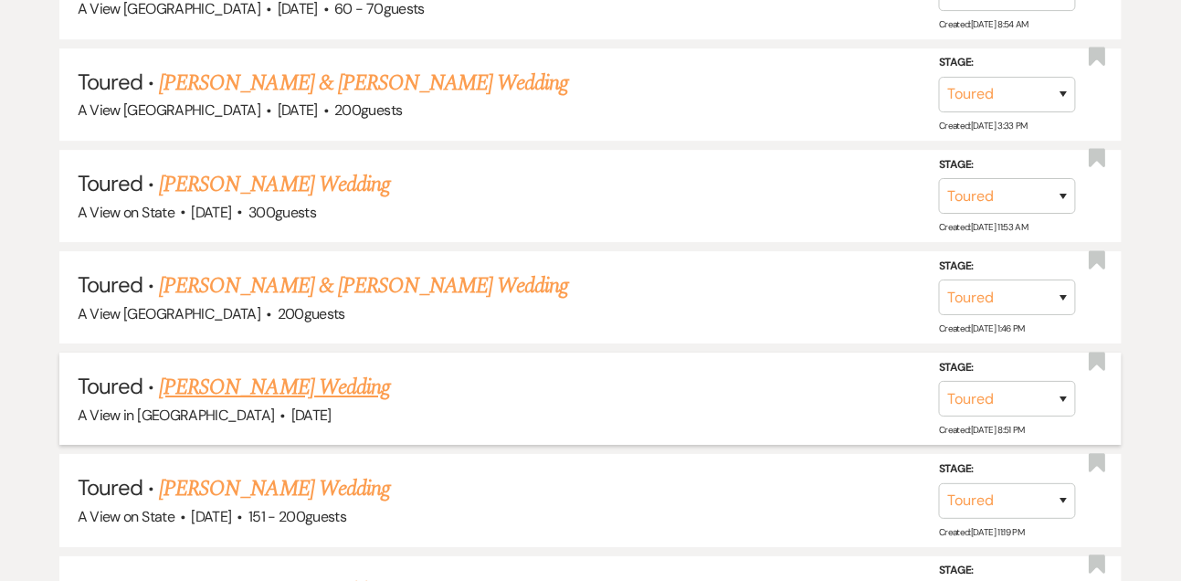
click at [329, 390] on link "[PERSON_NAME] Wedding" at bounding box center [274, 387] width 231 height 33
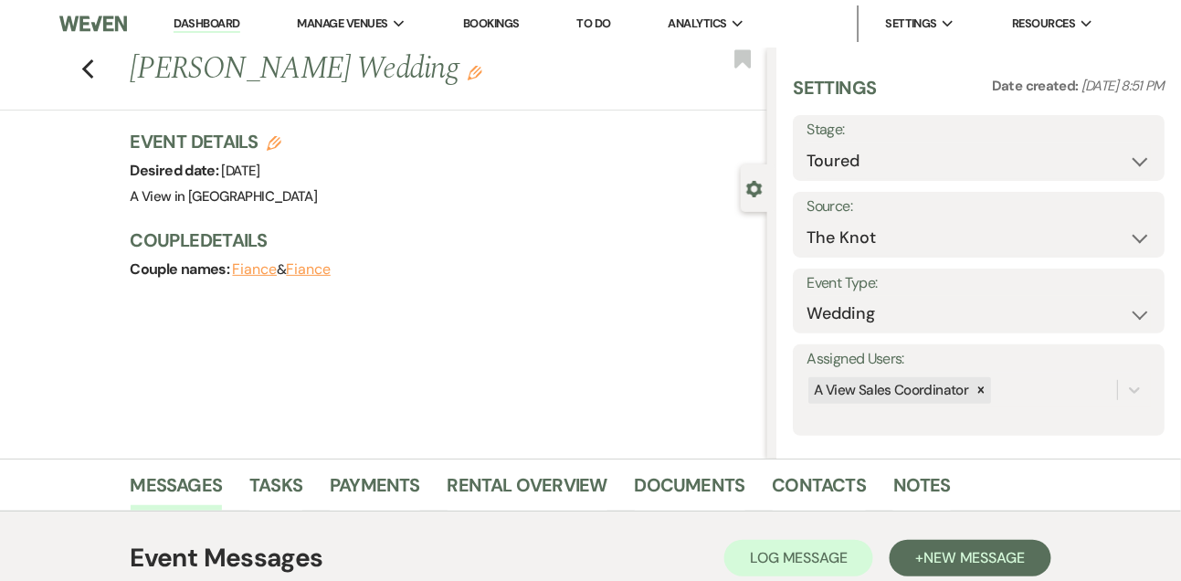
click at [468, 74] on icon "Edit" at bounding box center [475, 73] width 15 height 15
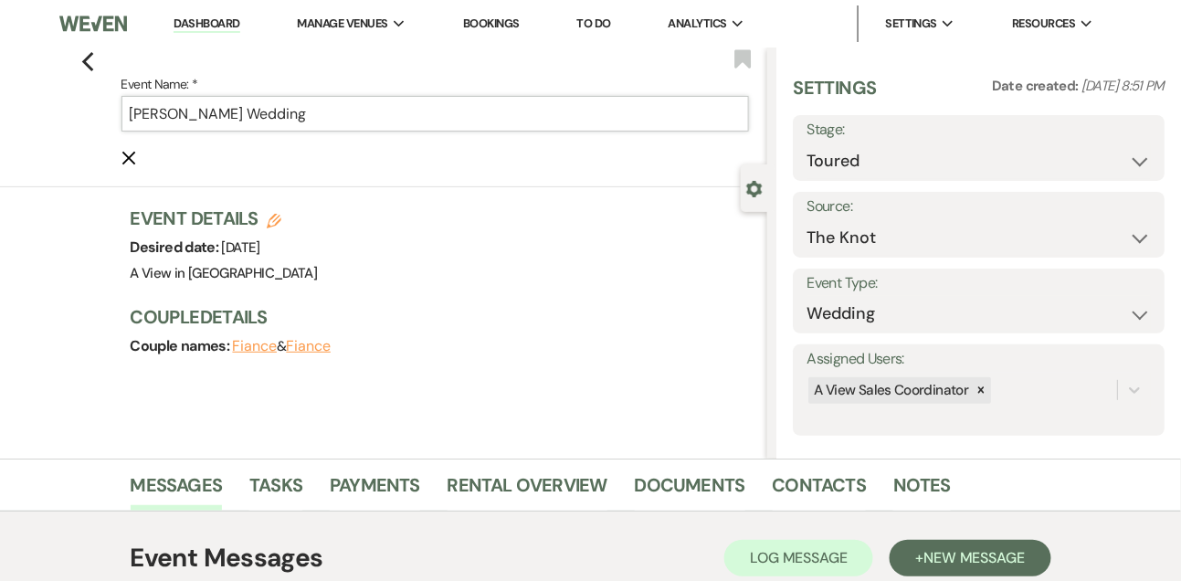
click at [211, 108] on input "[PERSON_NAME] Wedding" at bounding box center [435, 114] width 628 height 36
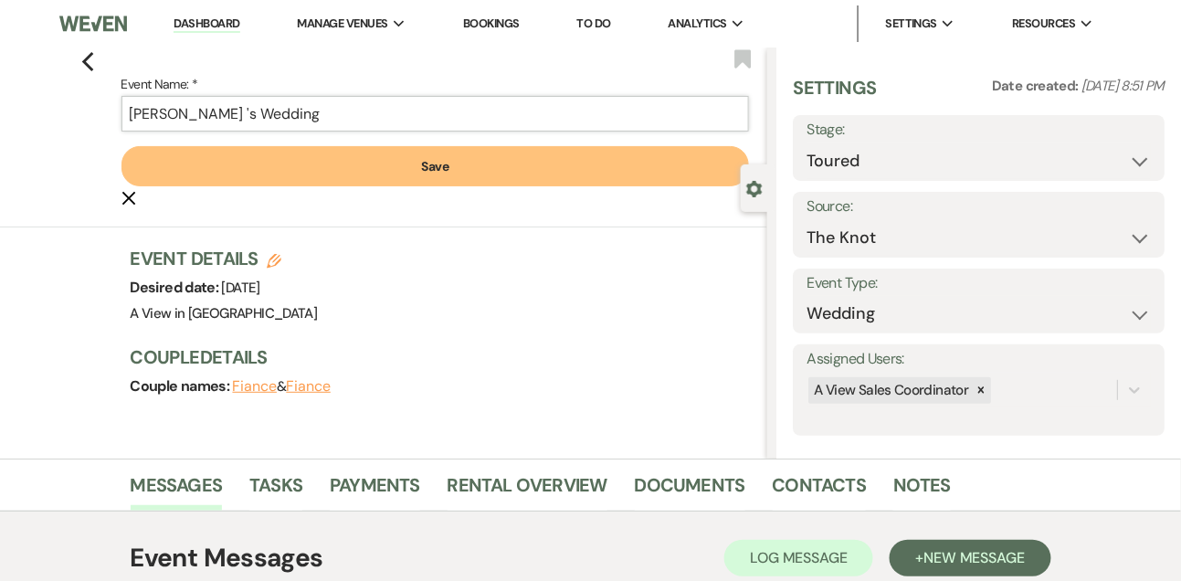
paste input "& [PERSON_NAME]"
click at [461, 155] on button "Save" at bounding box center [435, 166] width 628 height 40
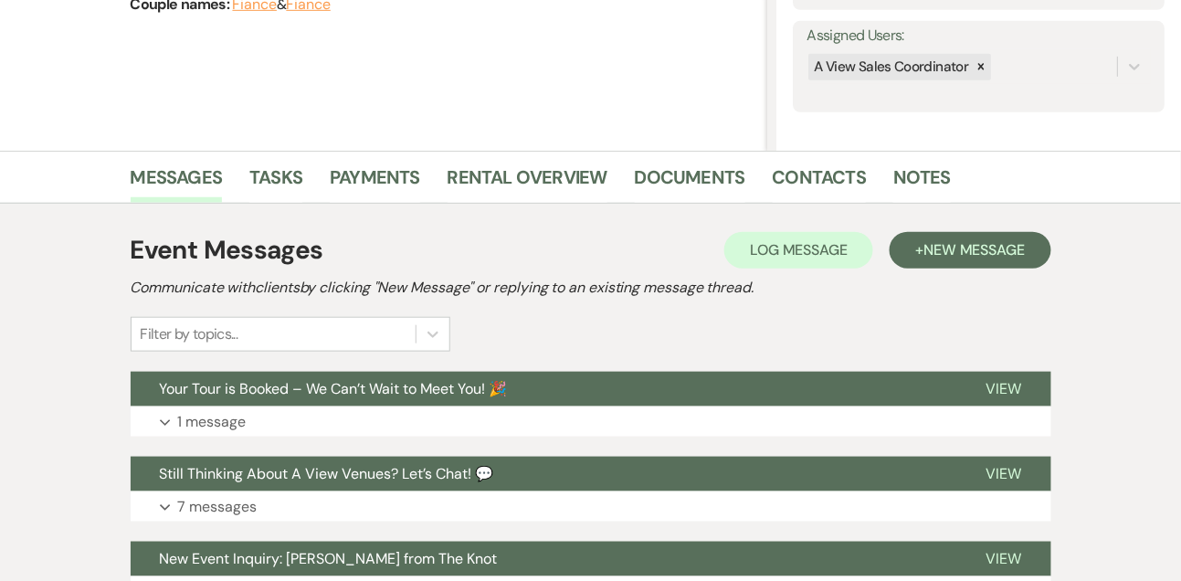
scroll to position [311, 0]
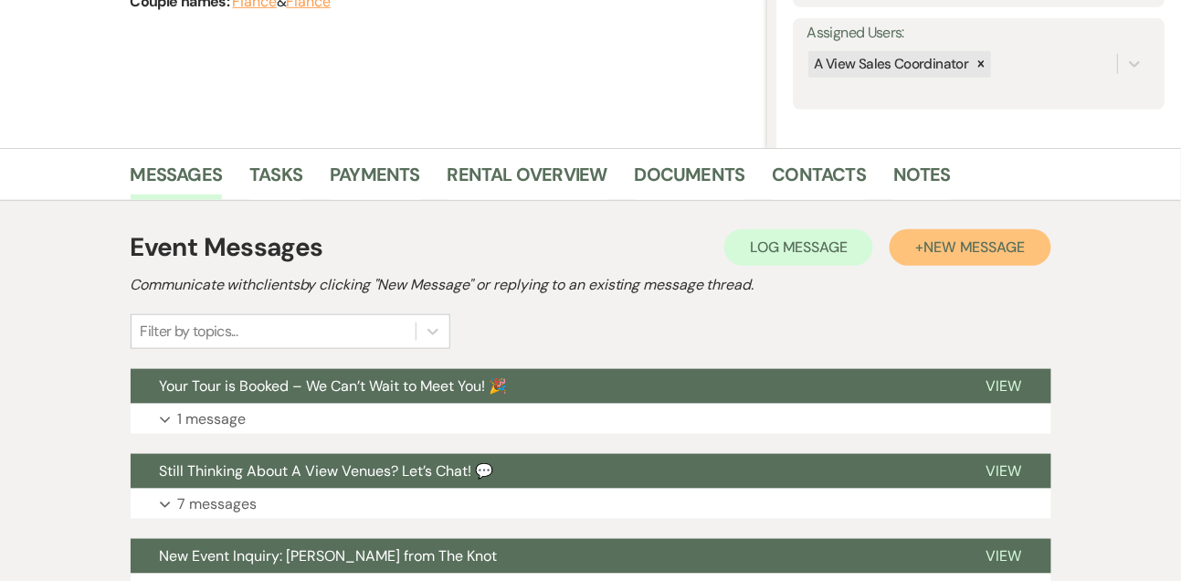
click at [978, 241] on span "New Message" at bounding box center [973, 246] width 101 height 19
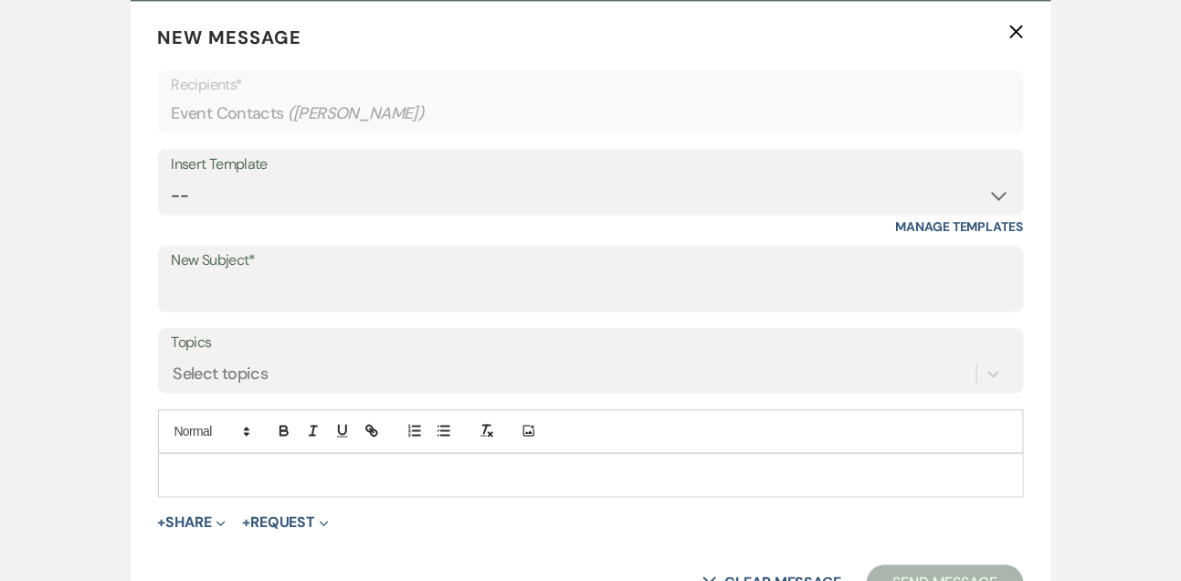
scroll to position [796, 0]
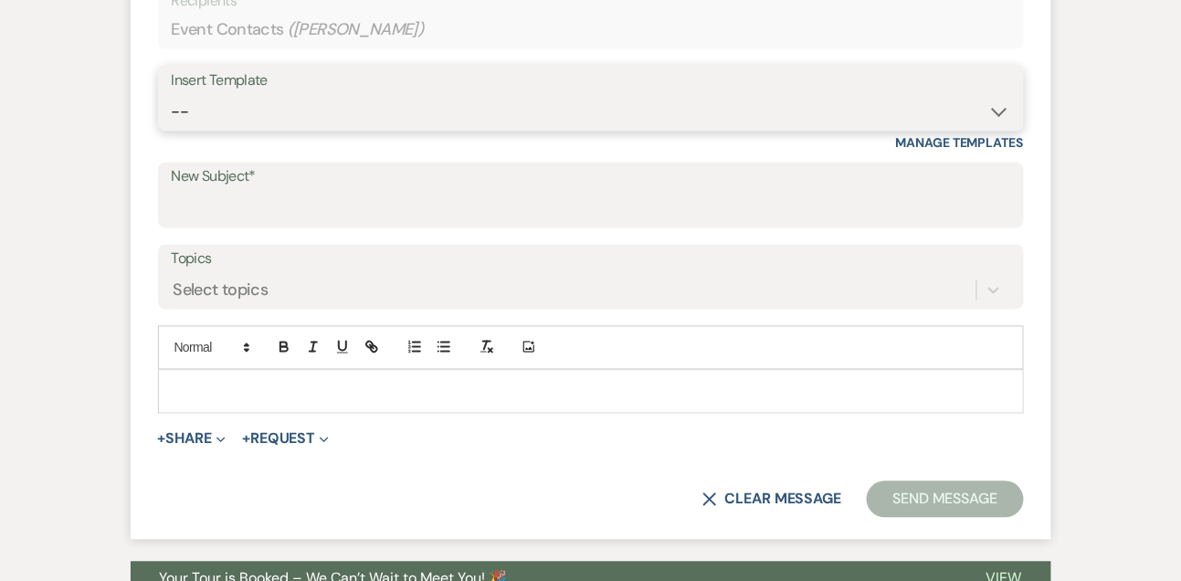
click at [236, 118] on select "-- Tour Confirmation Contract (Pre-Booked Leads) Out of office Inquiry Email Al…" at bounding box center [591, 112] width 839 height 36
click at [172, 94] on select "-- Tour Confirmation Contract (Pre-Booked Leads) Out of office Inquiry Email Al…" at bounding box center [591, 112] width 839 height 36
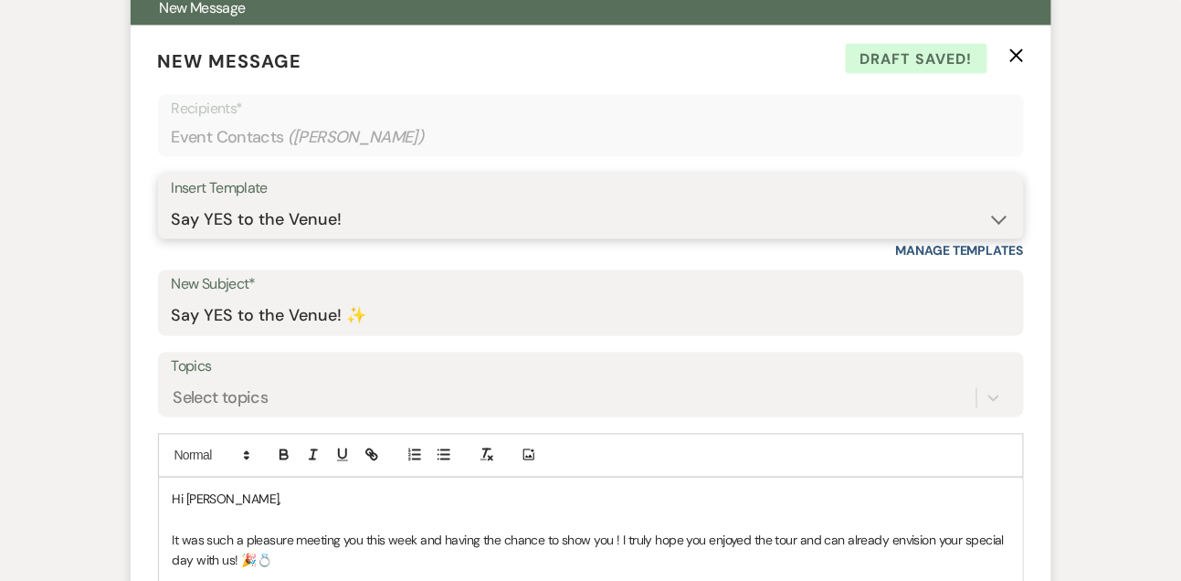
scroll to position [744, 0]
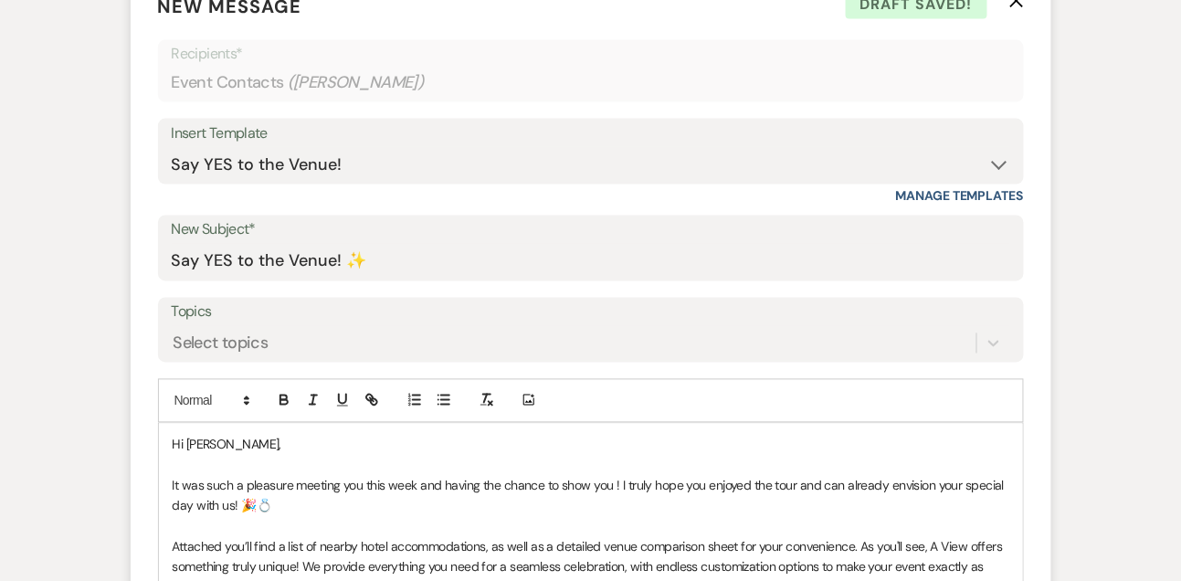
click at [272, 445] on p "Hi [PERSON_NAME]," at bounding box center [591, 445] width 837 height 20
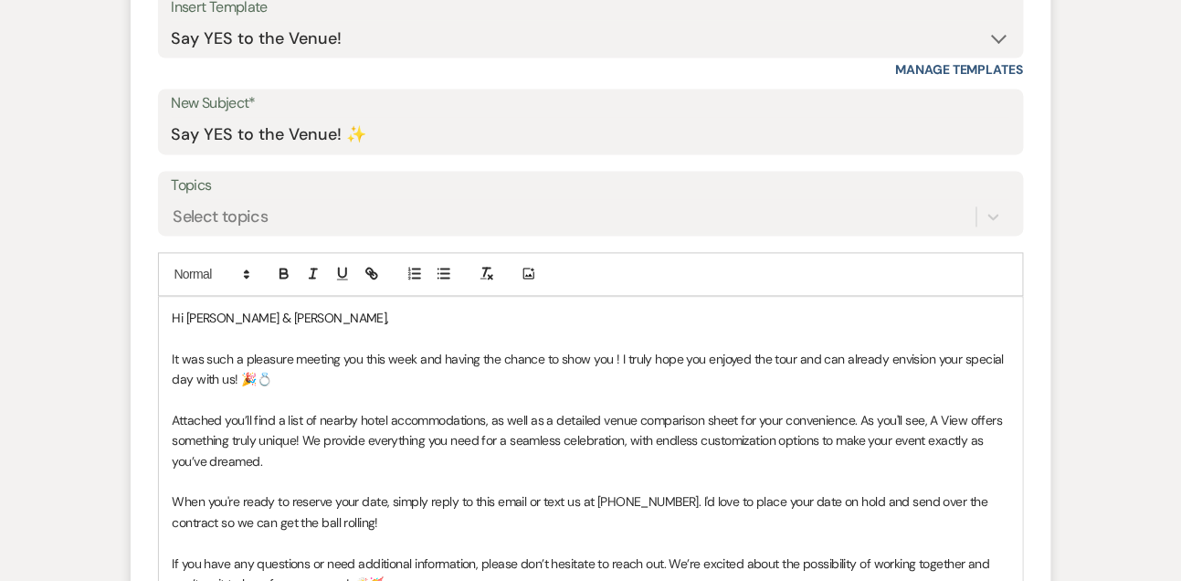
scroll to position [1071, 0]
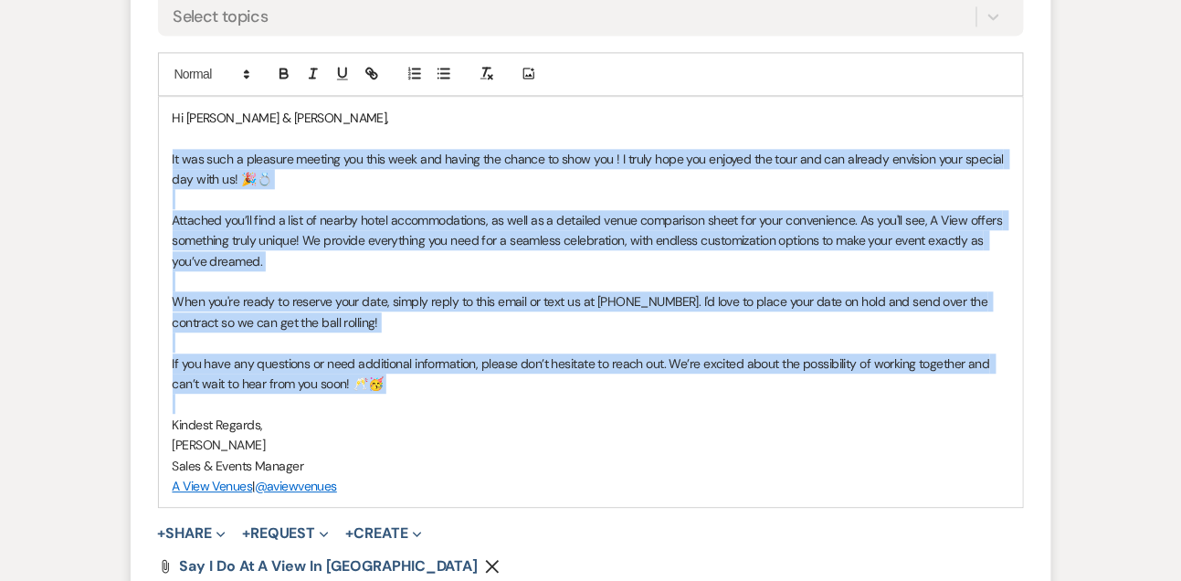
drag, startPoint x: 166, startPoint y: 156, endPoint x: 449, endPoint y: 407, distance: 378.5
click at [449, 407] on div "Hi [PERSON_NAME] & [PERSON_NAME], It was such a pleasure meeting you this week …" at bounding box center [591, 302] width 864 height 410
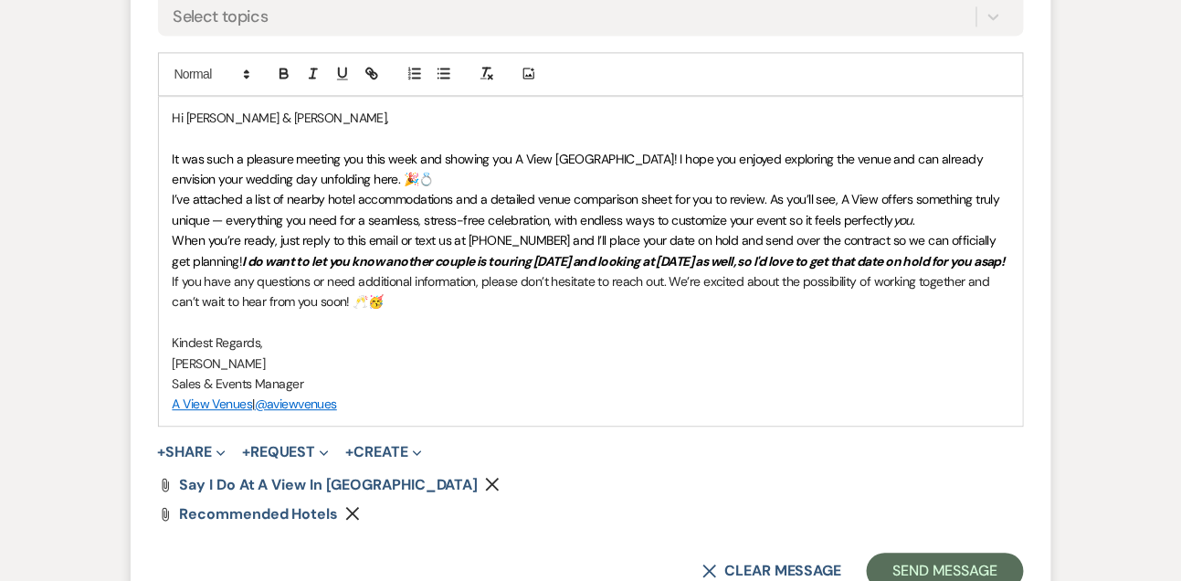
click at [408, 183] on p "It was such a pleasure meeting you this week and showing you A View [GEOGRAPHIC…" at bounding box center [591, 169] width 837 height 41
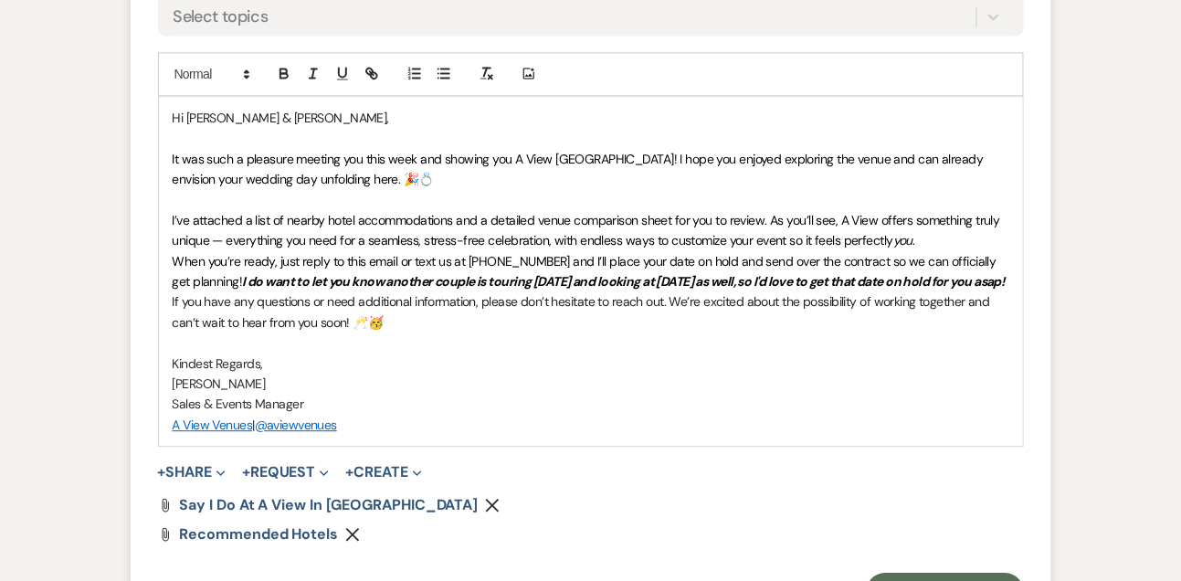
click at [959, 238] on p "I’ve attached a list of nearby hotel accommodations and a detailed venue compar…" at bounding box center [591, 230] width 837 height 41
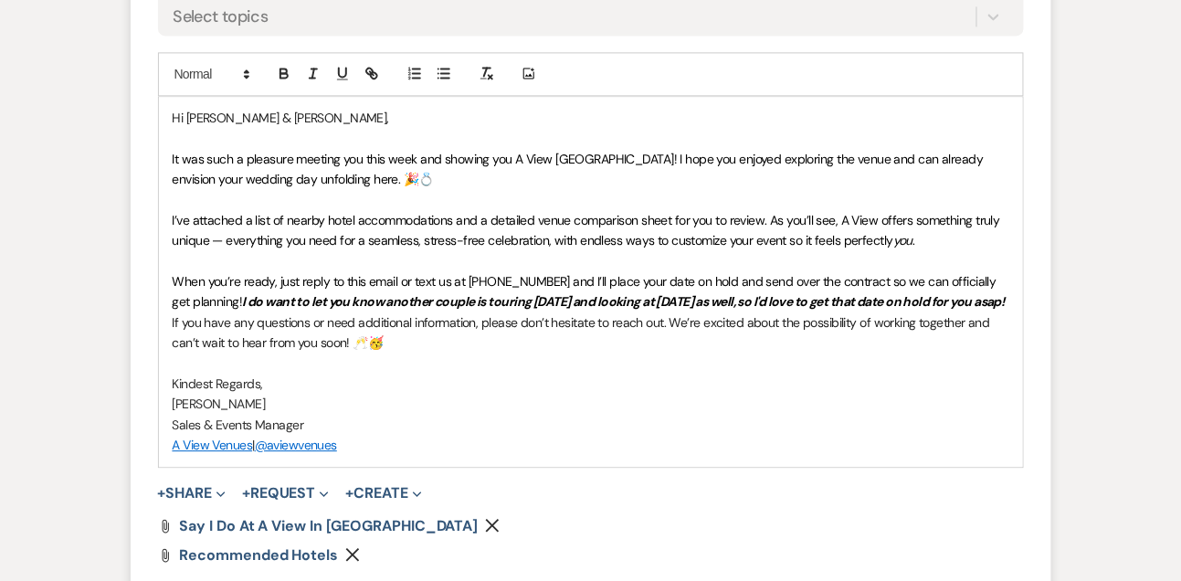
drag, startPoint x: 237, startPoint y: 318, endPoint x: 224, endPoint y: 296, distance: 25.9
click at [224, 296] on p "When you’re ready, just reply to this email or text us at [PHONE_NUMBER] and I’…" at bounding box center [591, 291] width 837 height 41
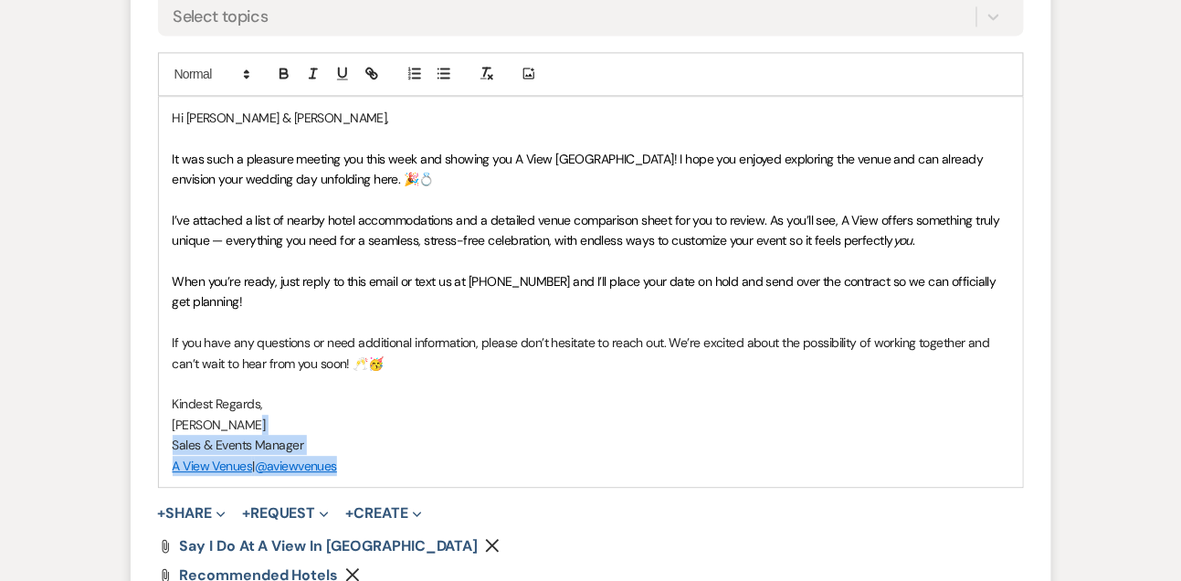
drag, startPoint x: 267, startPoint y: 422, endPoint x: 346, endPoint y: 466, distance: 90.8
click at [346, 466] on div "Hi [PERSON_NAME] & [PERSON_NAME], It was such a pleasure meeting you this week …" at bounding box center [591, 292] width 864 height 390
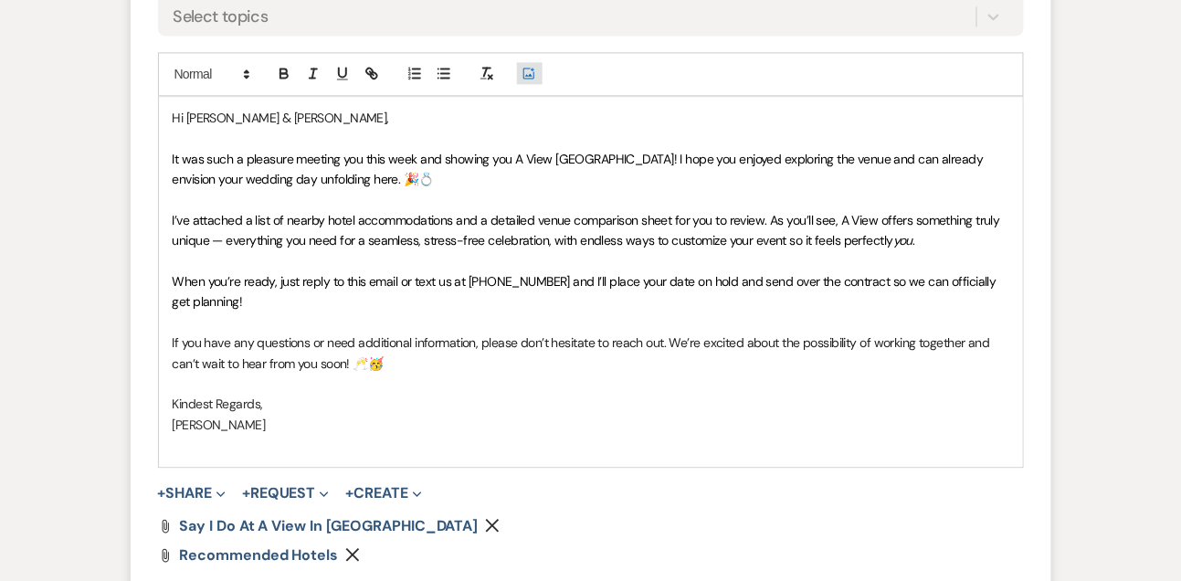
click at [537, 70] on button "Add Photo" at bounding box center [530, 73] width 26 height 22
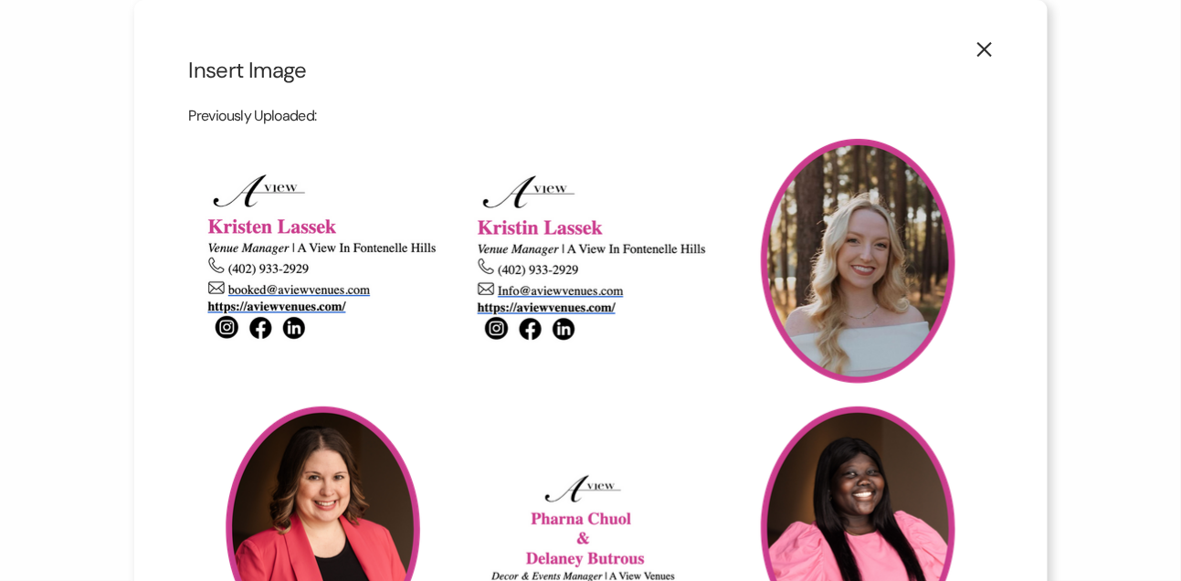
click at [367, 434] on img at bounding box center [322, 528] width 249 height 249
click at [0, 0] on input "checkbox" at bounding box center [0, 0] width 0 height 0
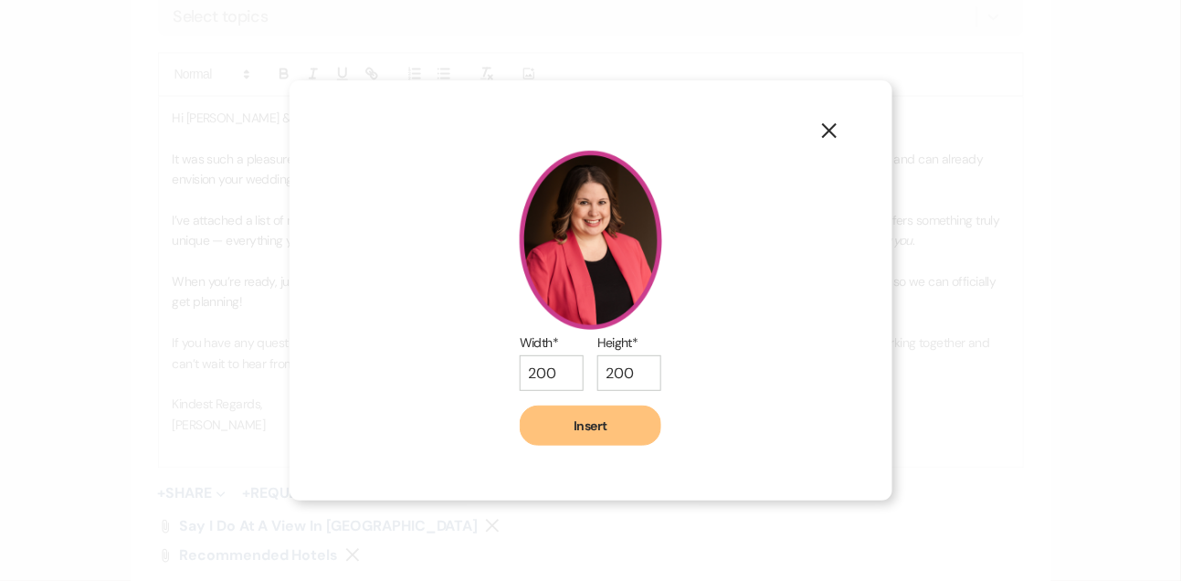
click at [560, 454] on div "X Width* 200 Height* 200 Insert" at bounding box center [591, 289] width 603 height 419
click at [559, 438] on button "Insert" at bounding box center [591, 426] width 142 height 40
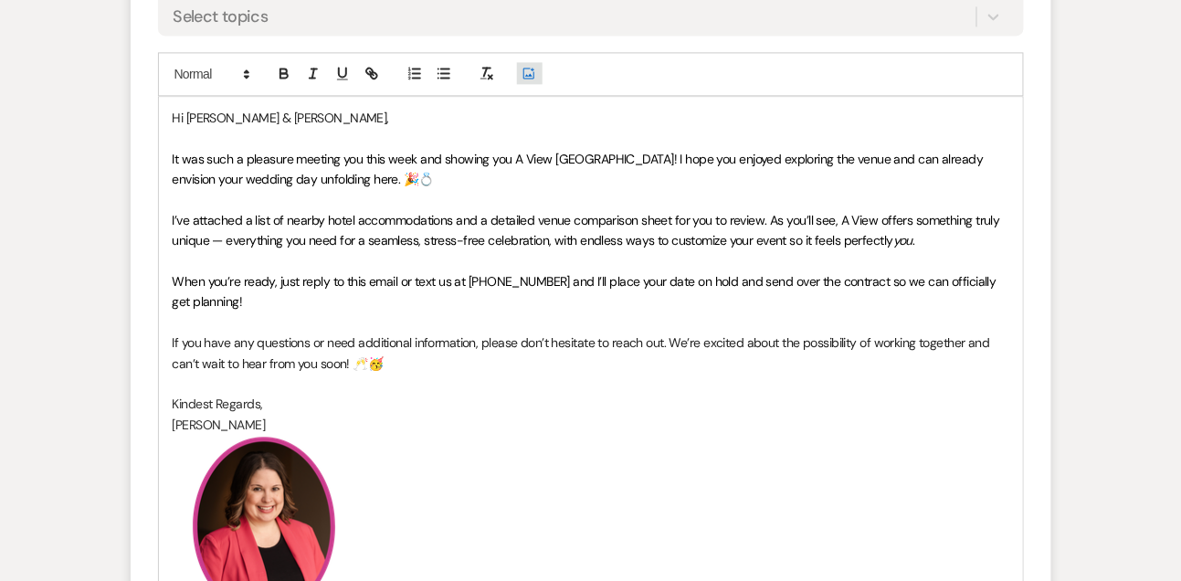
click at [527, 70] on icon "Add Photo" at bounding box center [529, 73] width 15 height 16
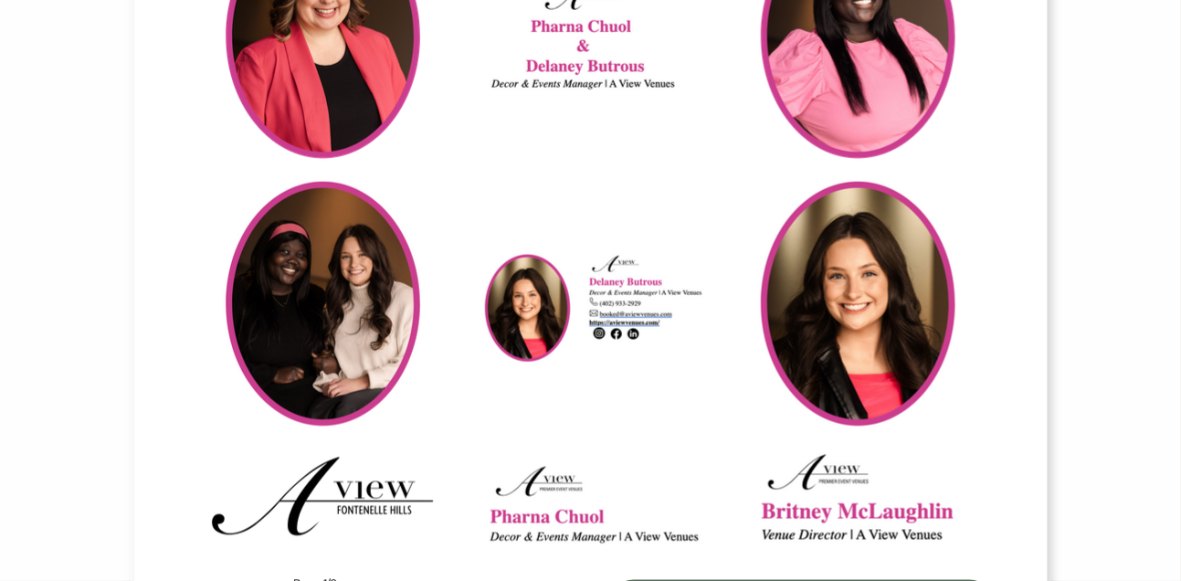
scroll to position [617, 0]
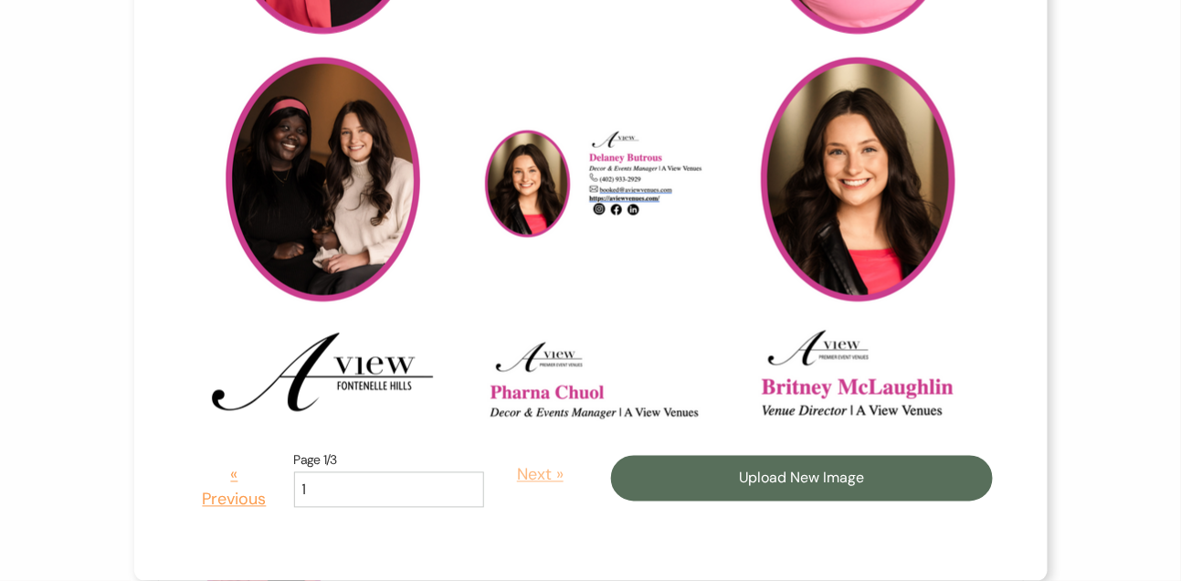
click at [520, 475] on button "Next »" at bounding box center [541, 475] width 86 height 52
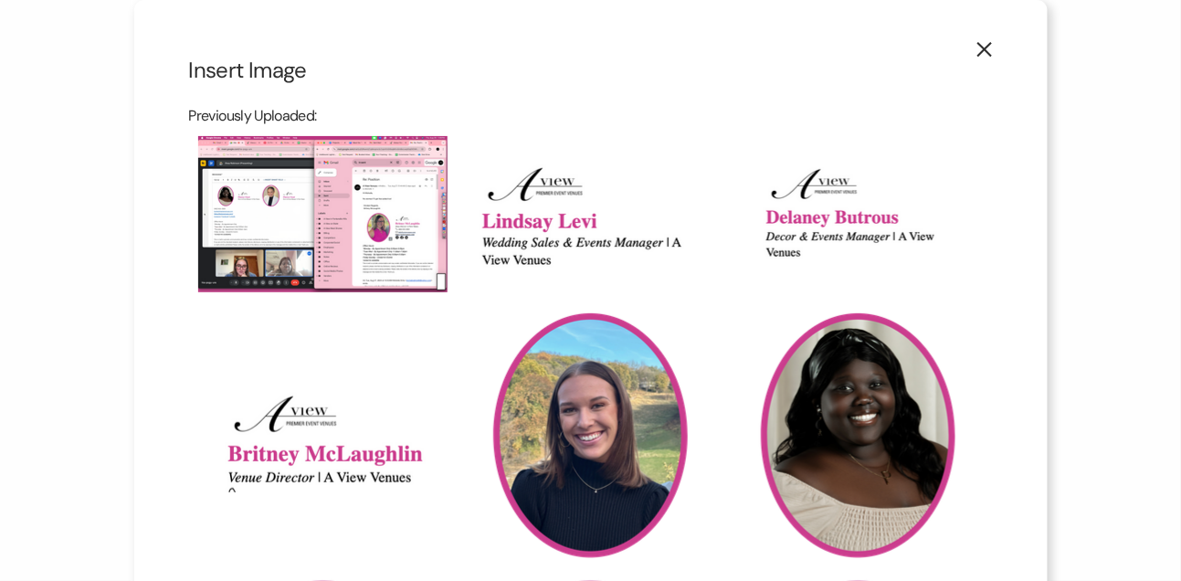
click at [544, 235] on img at bounding box center [590, 214] width 249 height 107
click at [0, 0] on input "checkbox" at bounding box center [0, 0] width 0 height 0
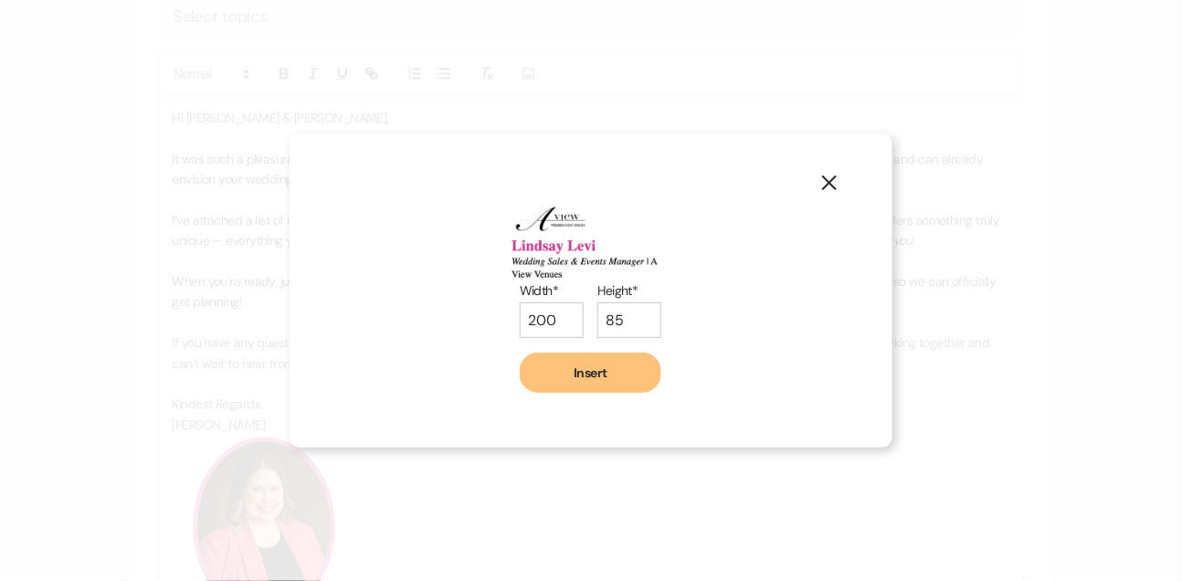
click at [635, 377] on button "Insert" at bounding box center [591, 373] width 142 height 40
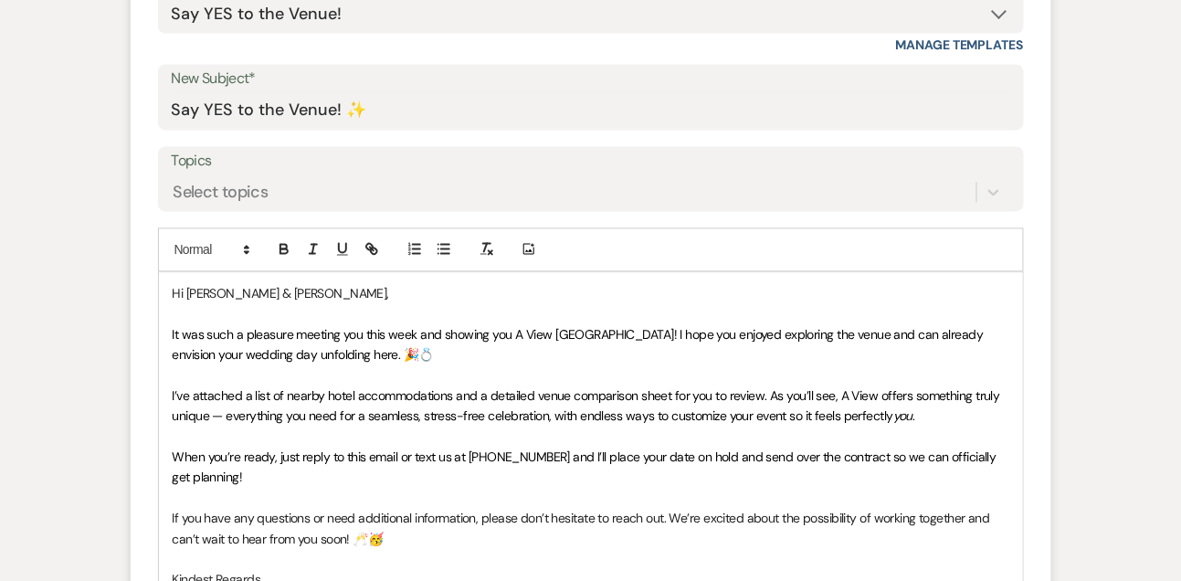
scroll to position [1028, 0]
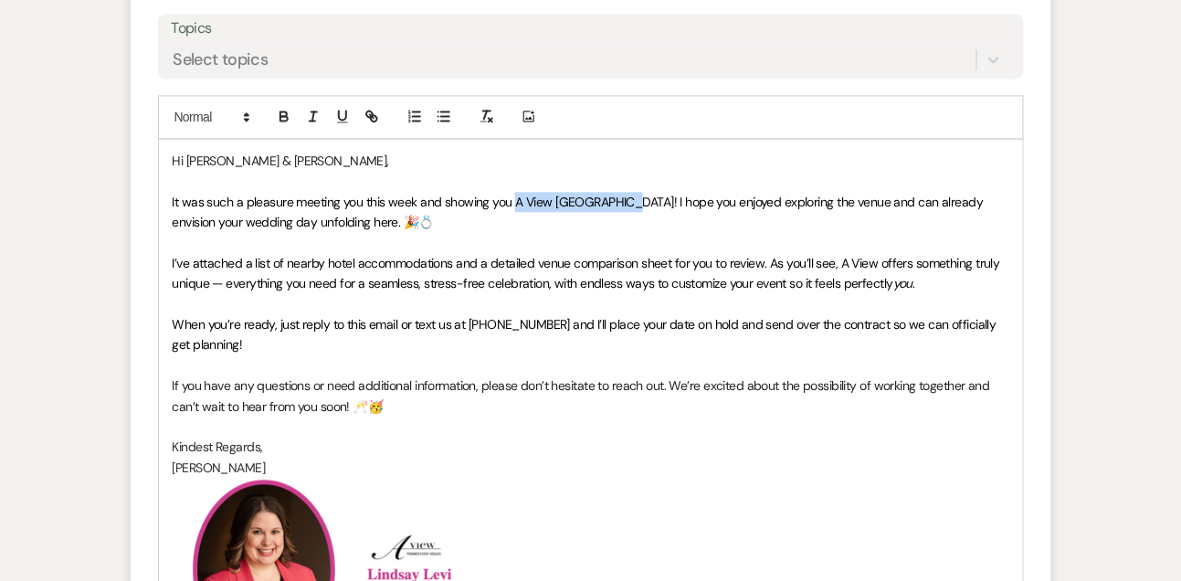
drag, startPoint x: 515, startPoint y: 195, endPoint x: 626, endPoint y: 194, distance: 110.5
click at [626, 194] on span "It was such a pleasure meeting you this week and showing you A View [GEOGRAPHIC…" at bounding box center [580, 212] width 815 height 37
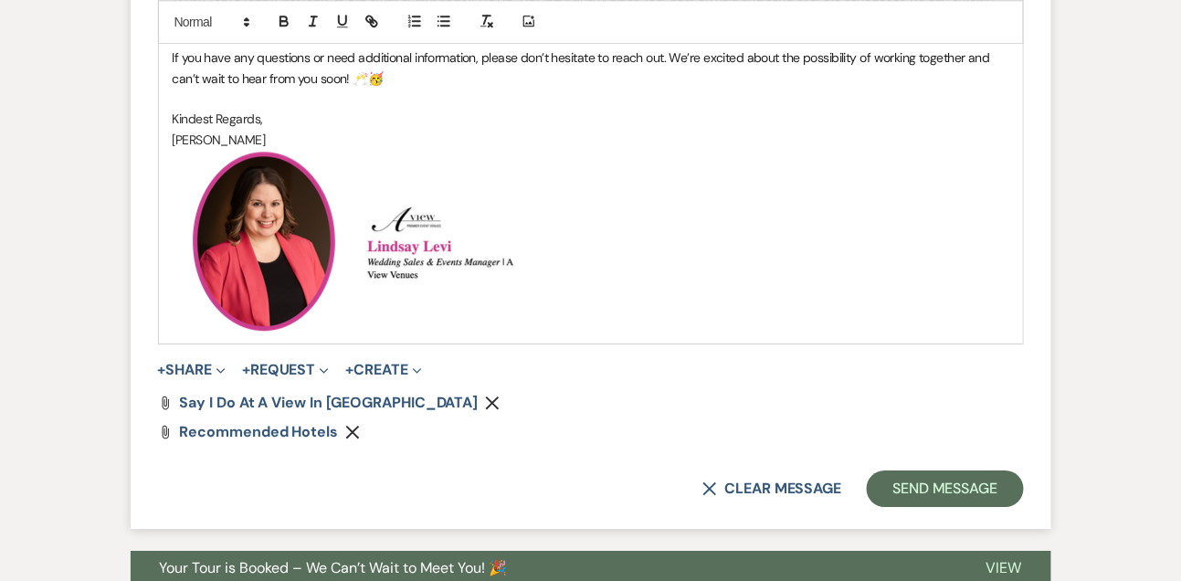
scroll to position [1377, 0]
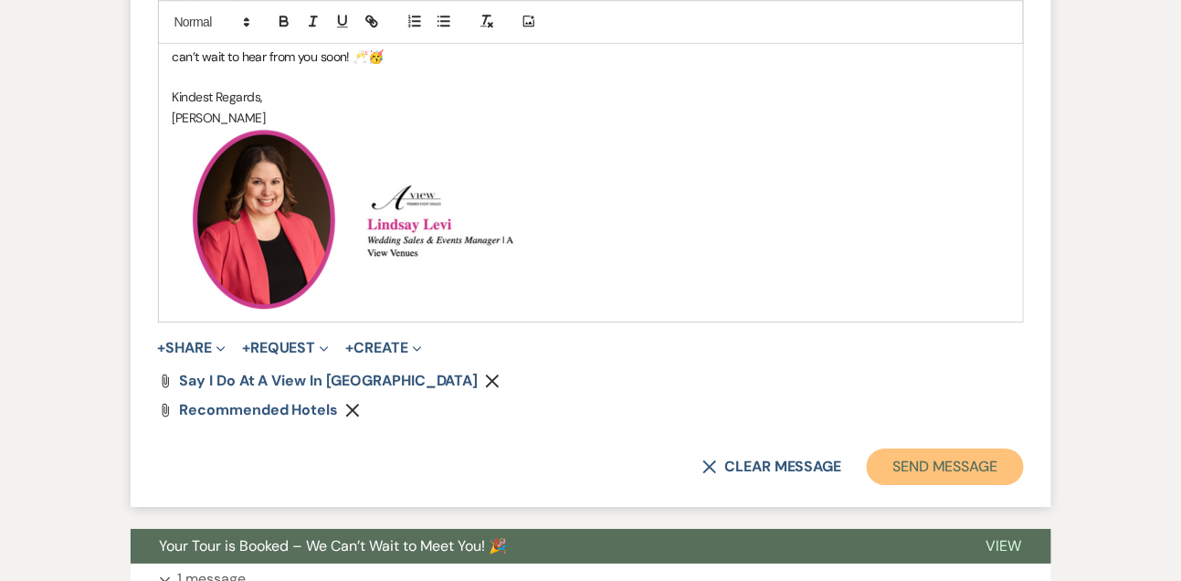
click at [970, 453] on button "Send Message" at bounding box center [945, 466] width 156 height 37
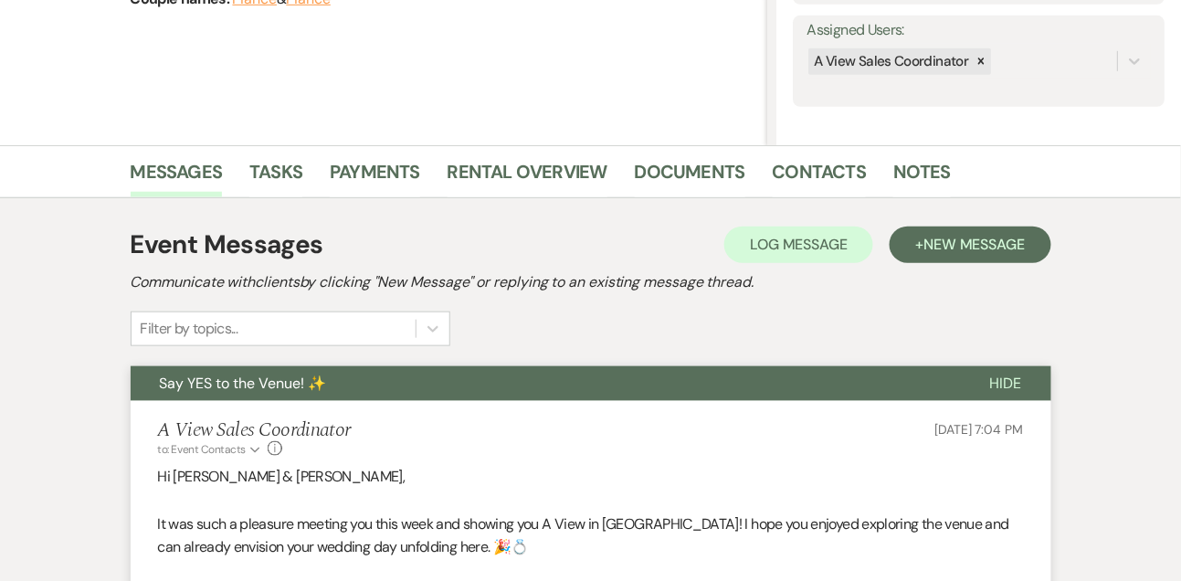
scroll to position [0, 0]
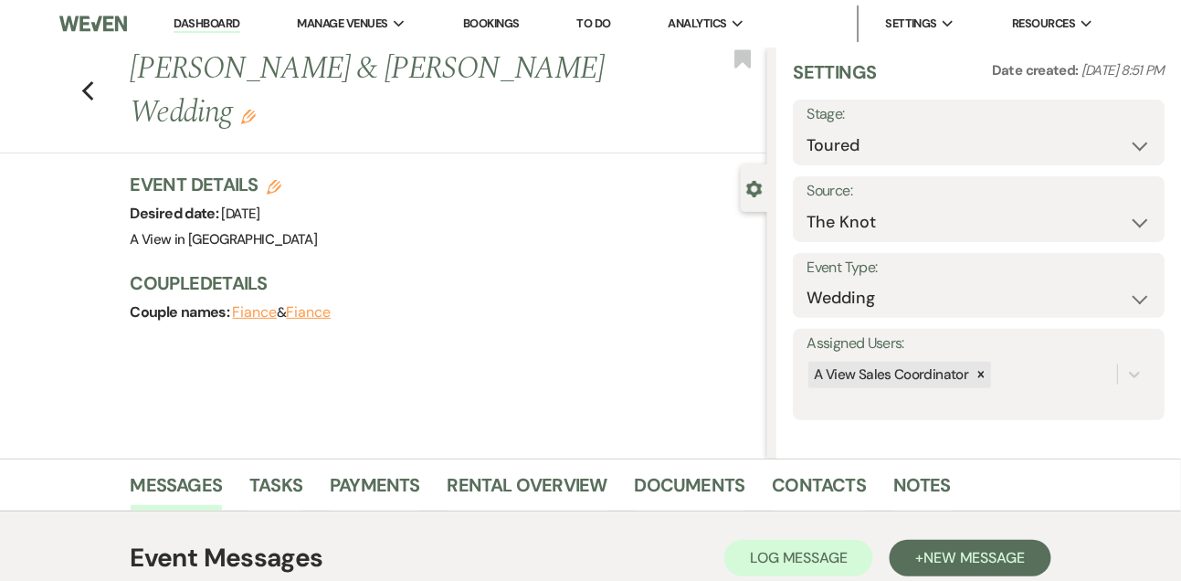
click at [224, 25] on link "Dashboard" at bounding box center [207, 24] width 66 height 17
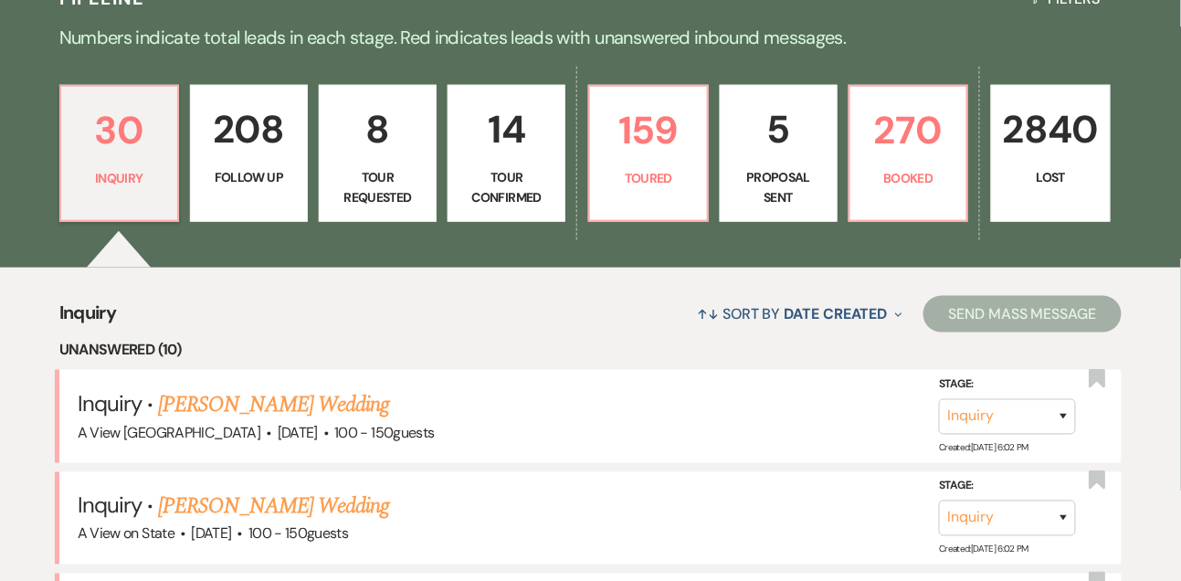
scroll to position [450, 0]
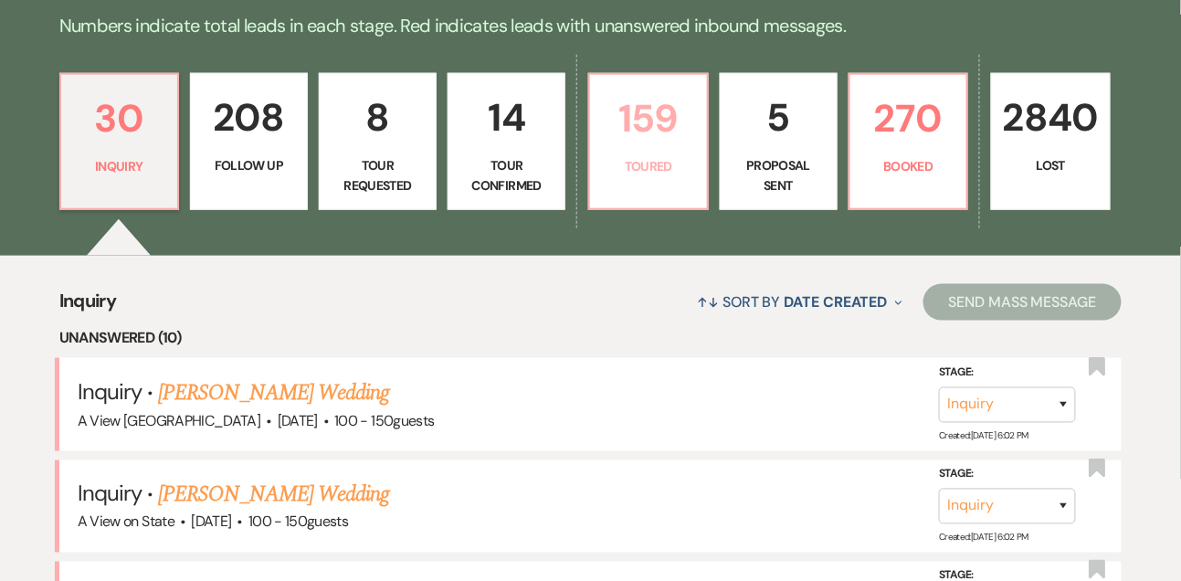
click at [677, 141] on p "159" at bounding box center [648, 118] width 94 height 61
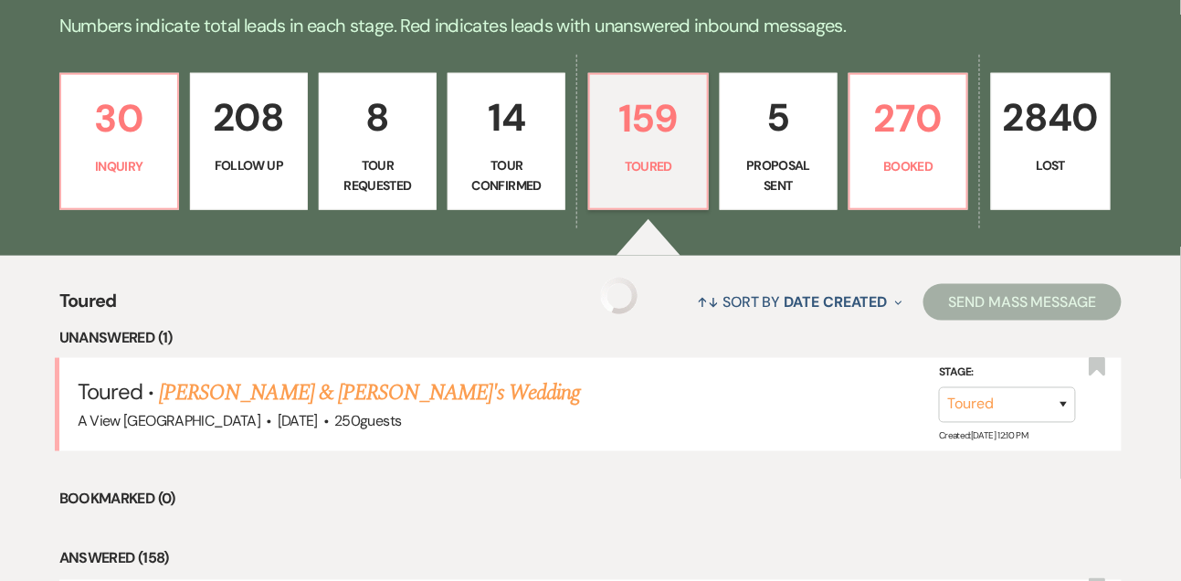
scroll to position [604, 0]
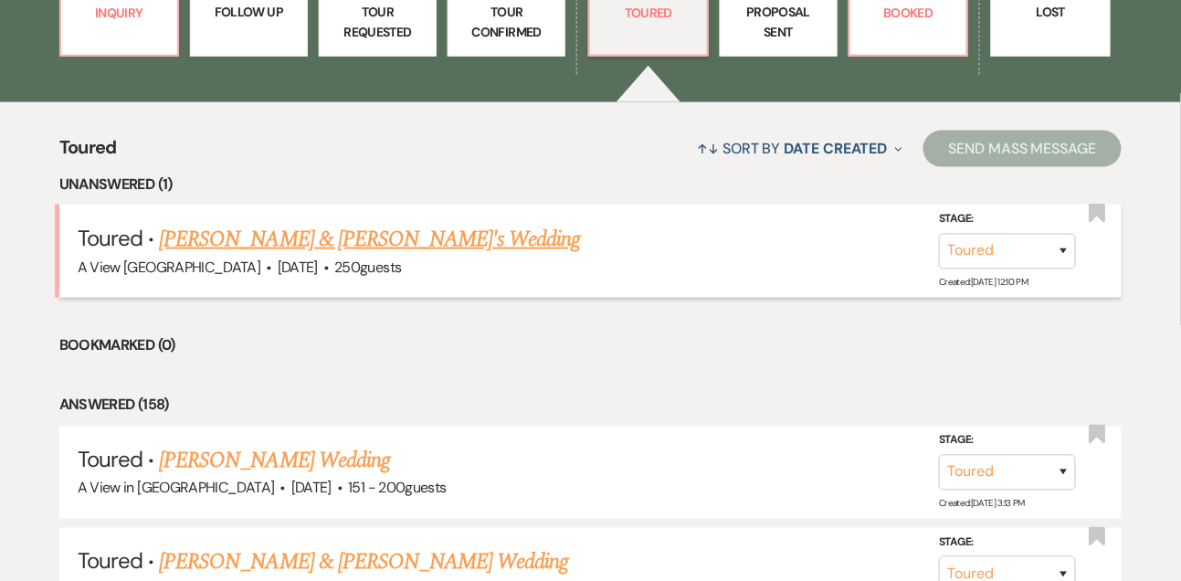
click at [396, 256] on link "[PERSON_NAME] & [PERSON_NAME]'s Wedding" at bounding box center [370, 239] width 422 height 33
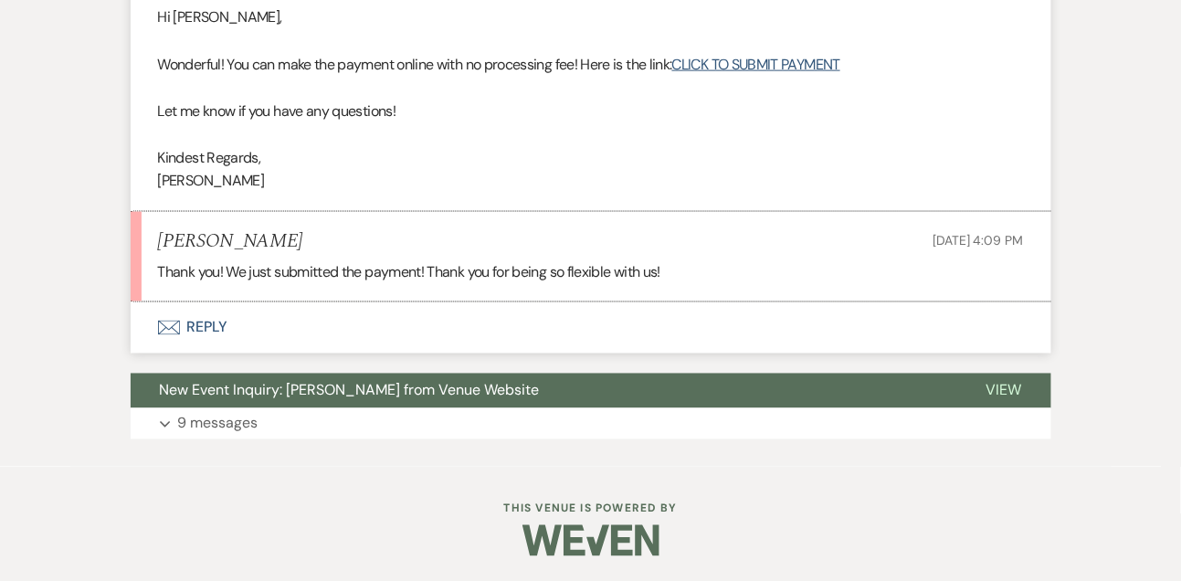
scroll to position [2506, 0]
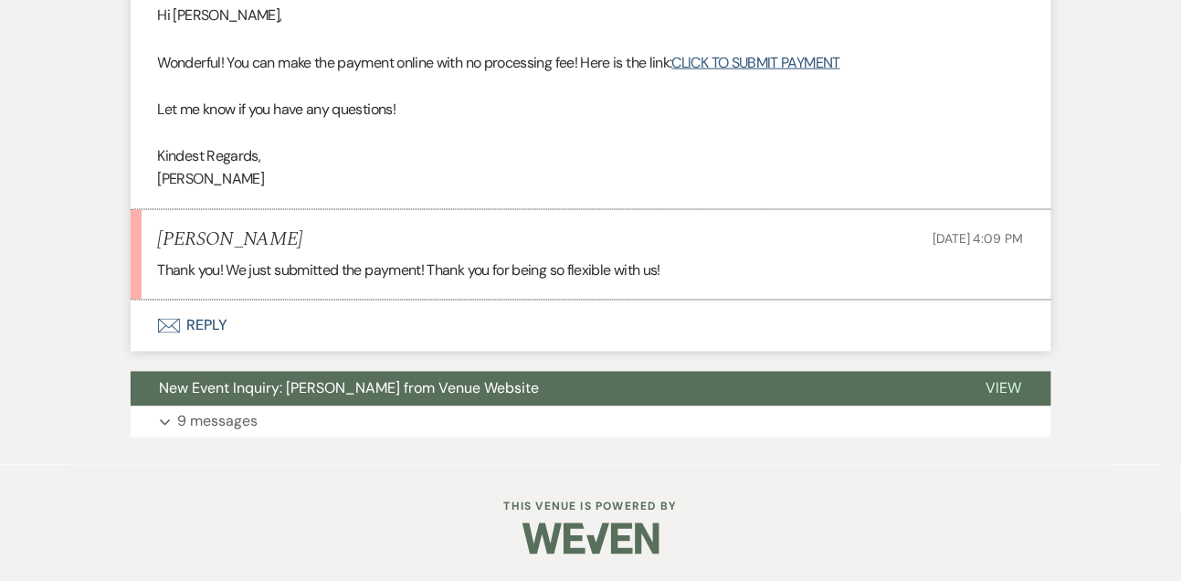
click at [396, 262] on p "Thank you! We just submitted the payment! Thank you for being so flexible with …" at bounding box center [591, 270] width 866 height 24
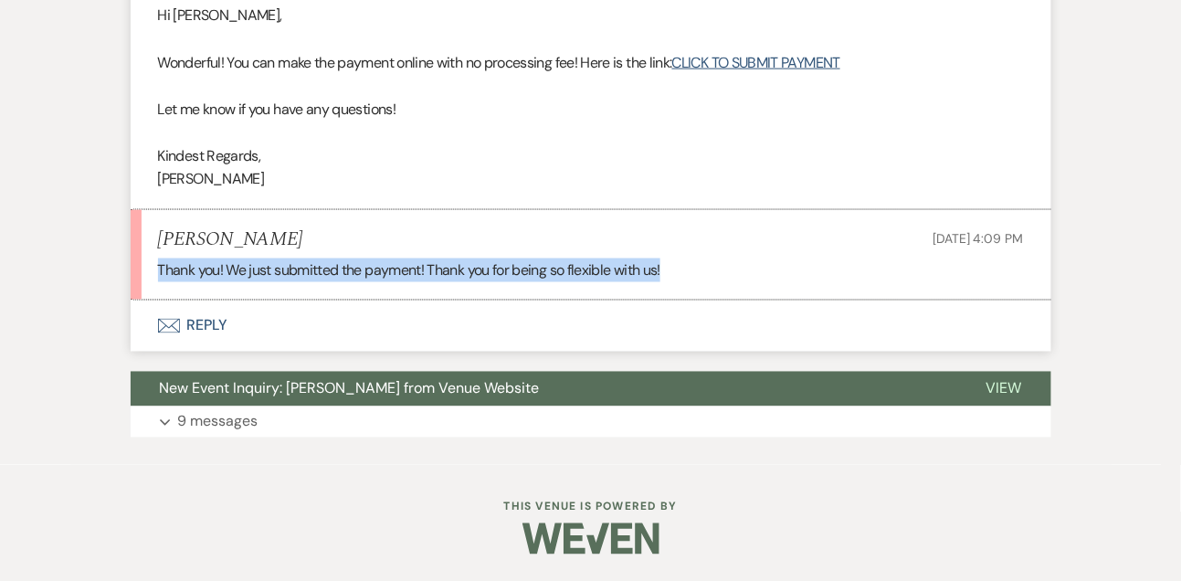
click at [396, 262] on p "Thank you! We just submitted the payment! Thank you for being so flexible with …" at bounding box center [591, 270] width 866 height 24
copy li "Thank you! We just submitted the payment! Thank you for being so flexible with …"
click at [227, 327] on button "Envelope Reply" at bounding box center [591, 326] width 921 height 51
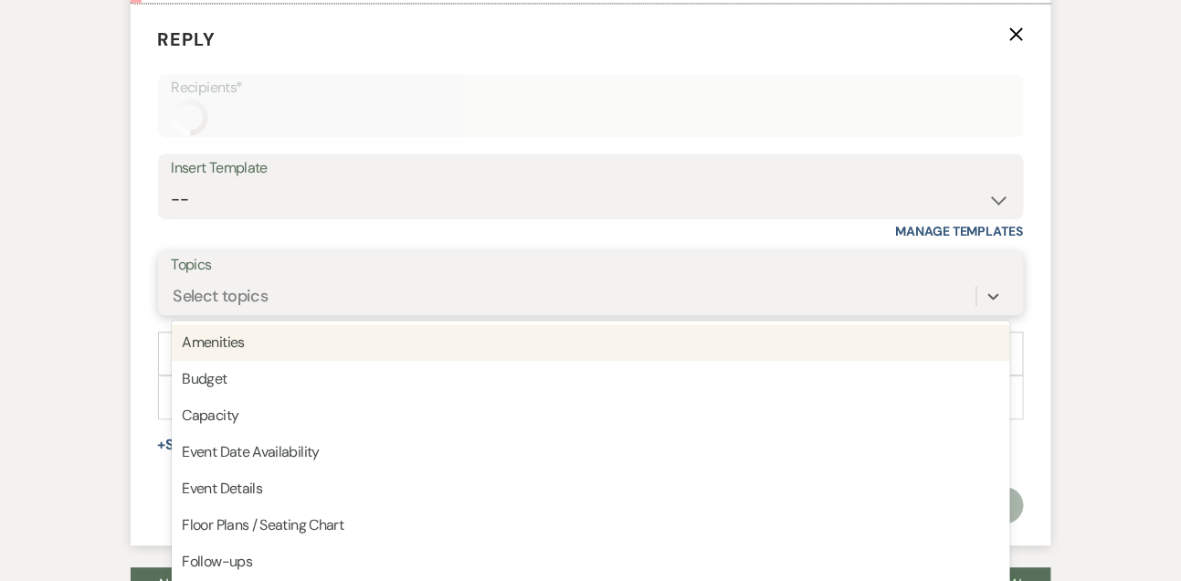
click at [226, 313] on div "option Amenities focused, 1 of 20. 20 results available. Use Up and Down to cho…" at bounding box center [591, 296] width 839 height 35
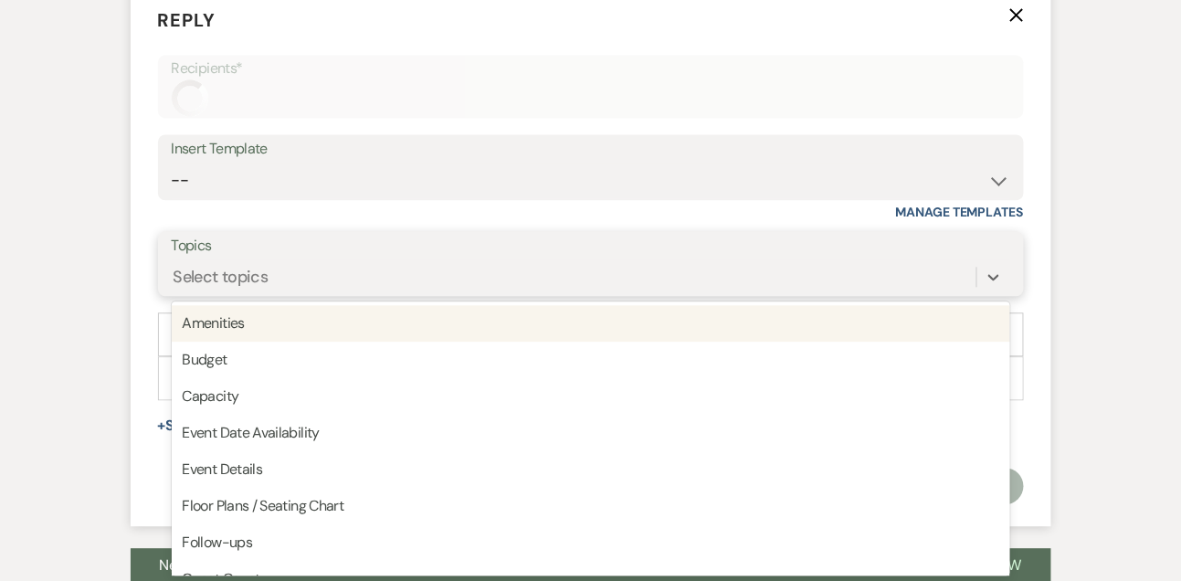
scroll to position [2823, 0]
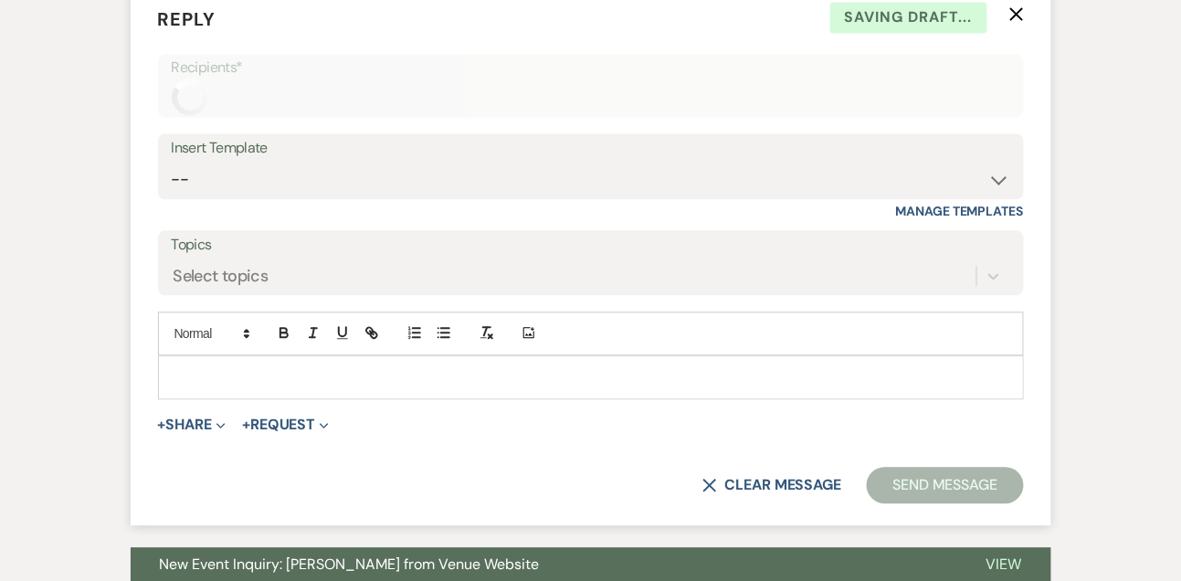
click at [199, 374] on p at bounding box center [591, 377] width 837 height 20
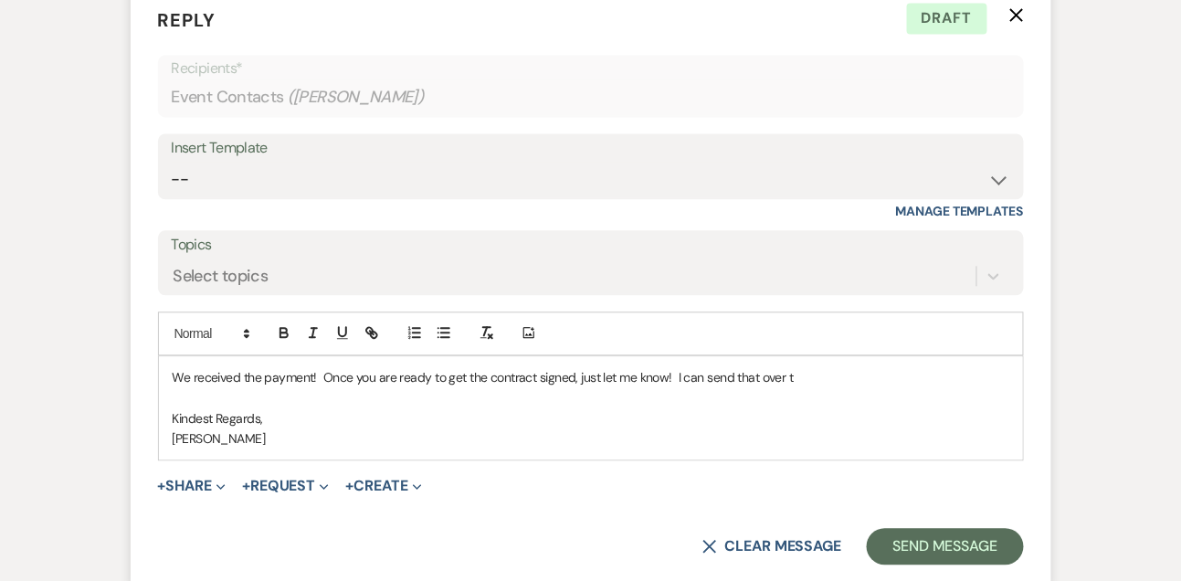
click at [799, 377] on p "We received the payment! Once you are ready to get the contract signed, just le…" at bounding box center [591, 377] width 837 height 20
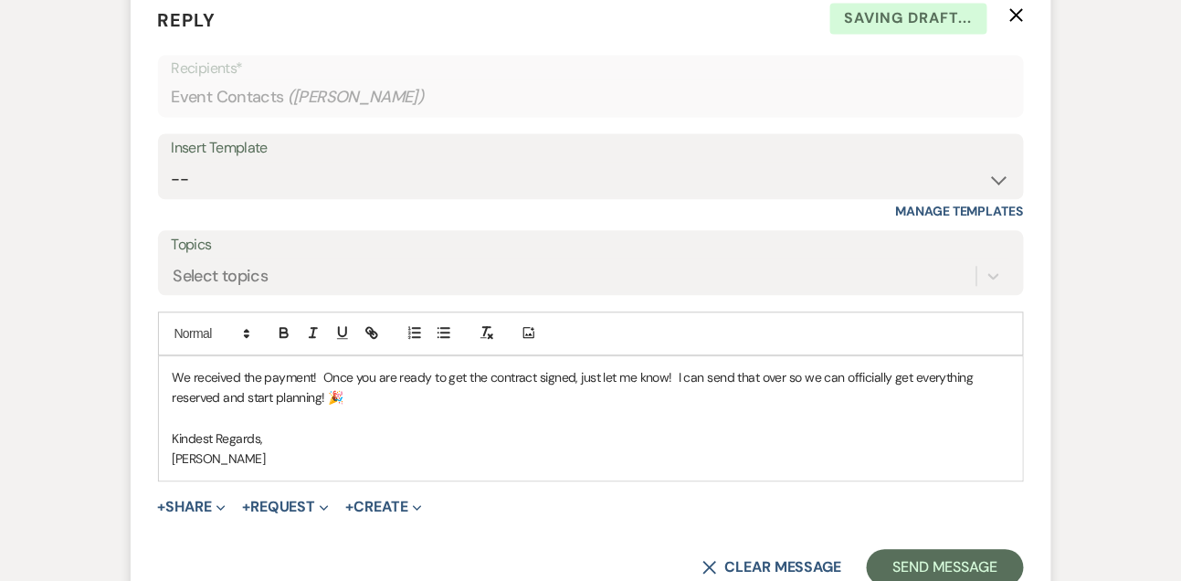
click at [264, 395] on p "We received the payment! Once you are ready to get the contract signed, just le…" at bounding box center [591, 387] width 837 height 41
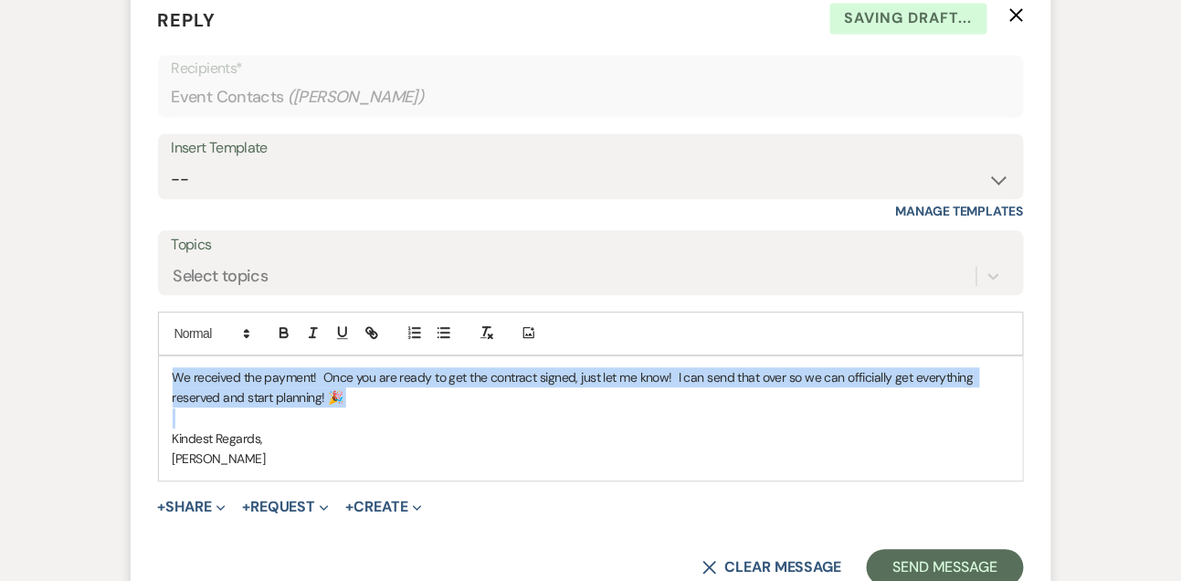
click at [264, 395] on p "We received the payment! Once you are ready to get the contract signed, just le…" at bounding box center [591, 387] width 837 height 41
copy p "We received the payment! Once you are ready to get the contract signed, just le…"
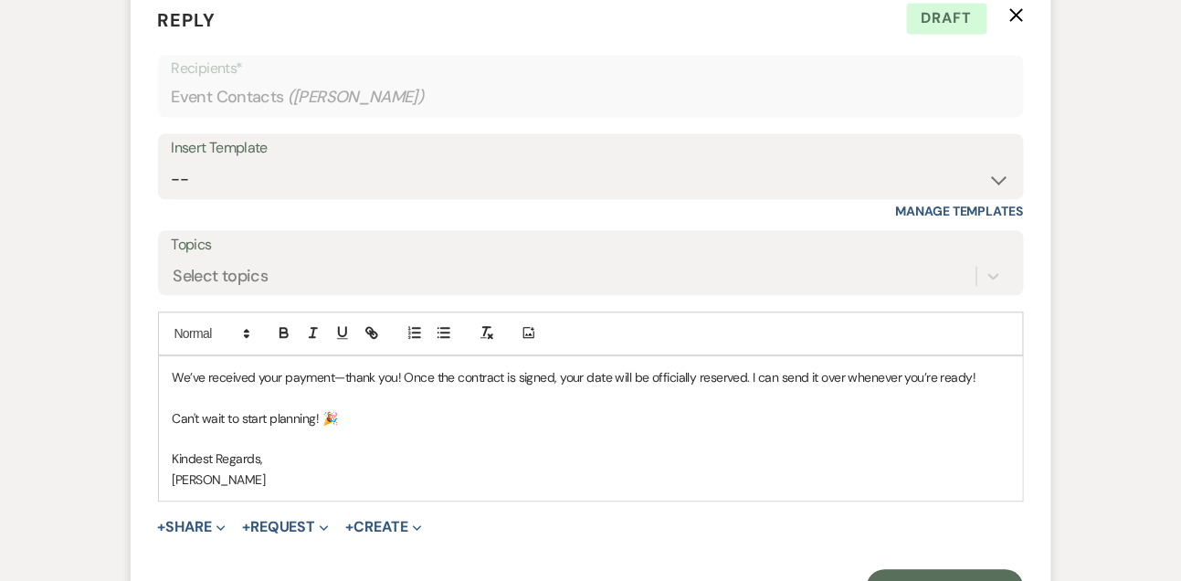
click at [400, 373] on p "We’ve received your payment—thank you! Once the contract is signed, your date w…" at bounding box center [591, 377] width 837 height 20
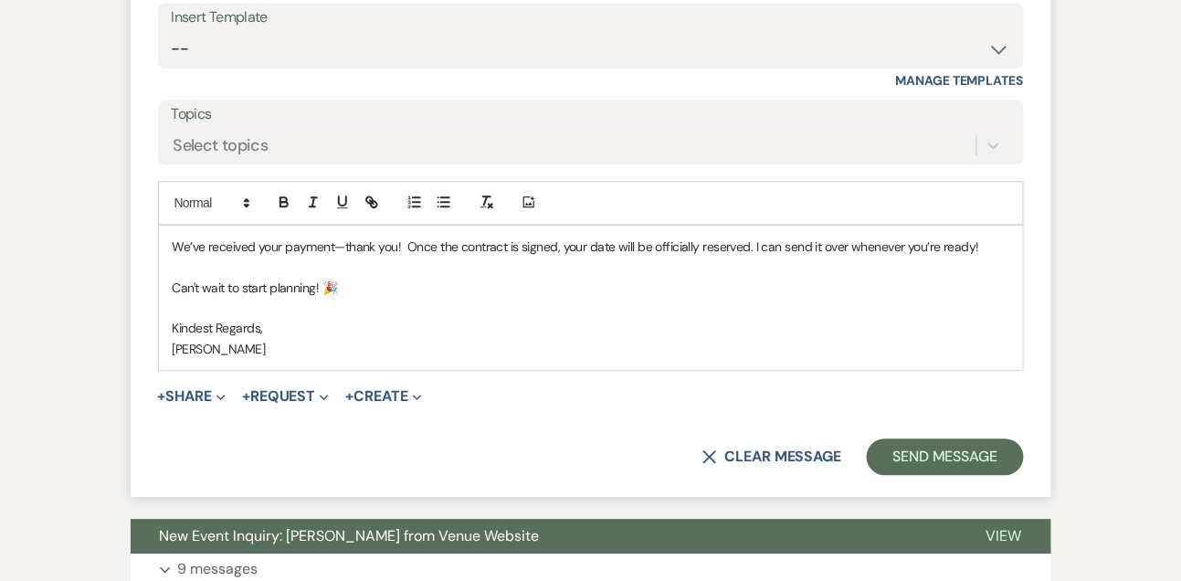
scroll to position [3049, 0]
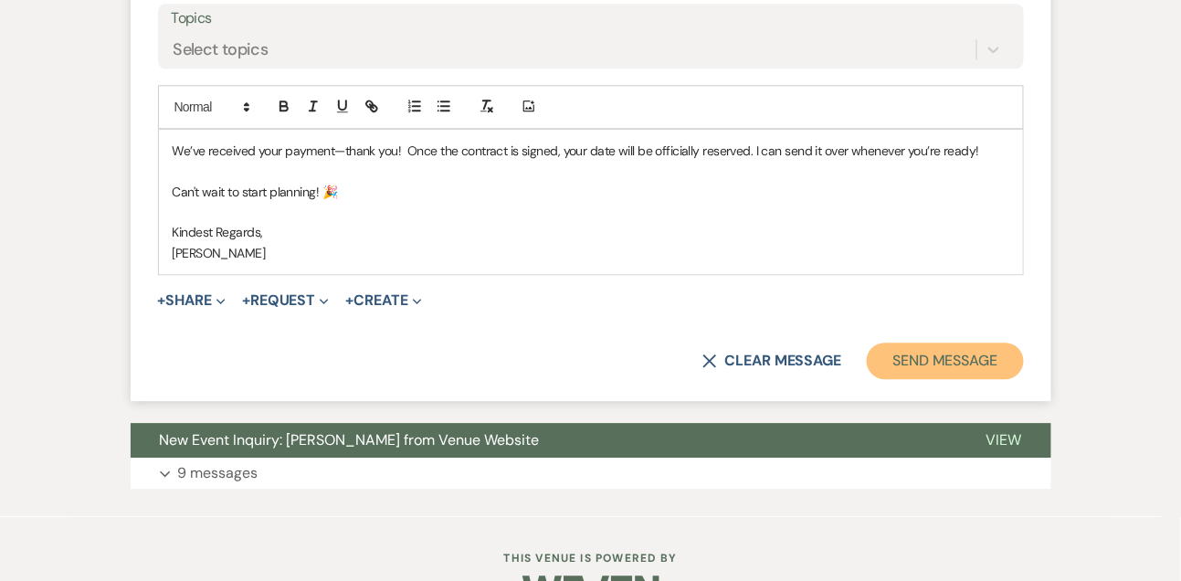
click at [969, 356] on button "Send Message" at bounding box center [945, 361] width 156 height 37
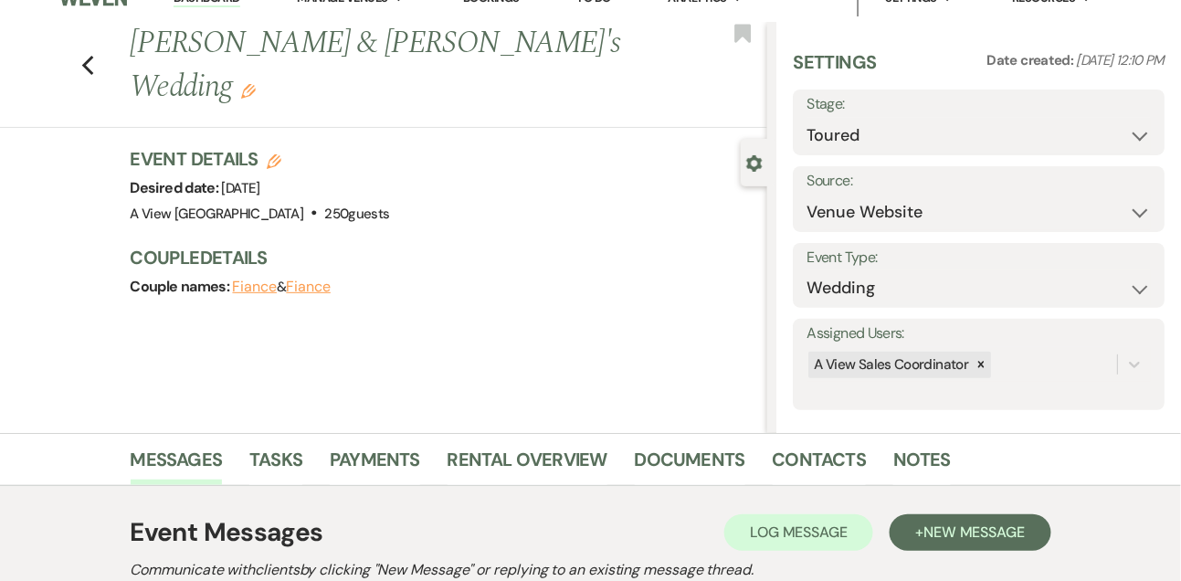
scroll to position [0, 0]
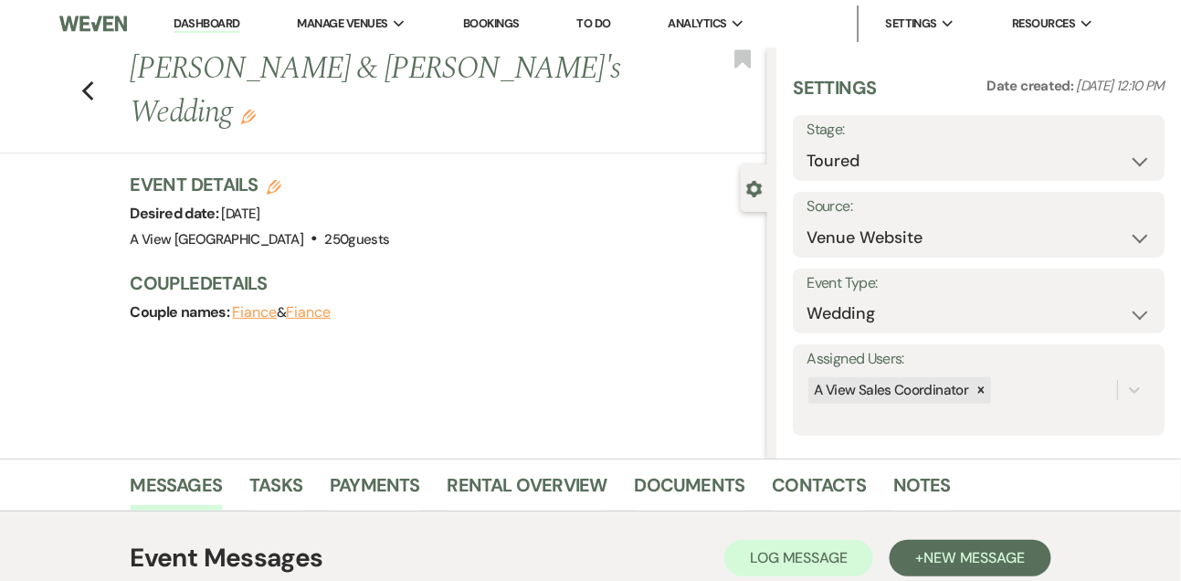
click at [217, 26] on link "Dashboard" at bounding box center [207, 24] width 66 height 17
